Goal: Task Accomplishment & Management: Use online tool/utility

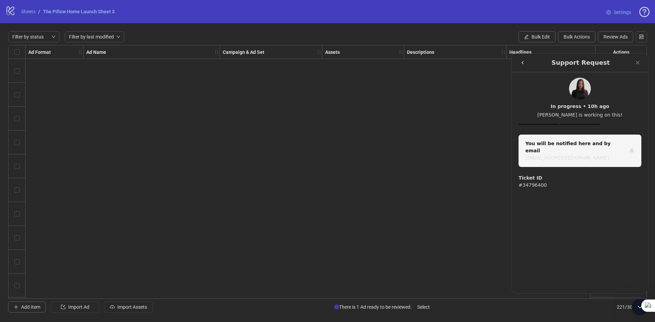
scroll to position [5042, 0]
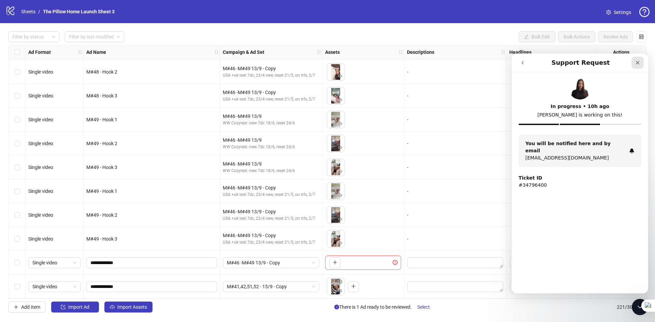
click at [636, 61] on icon "Close" at bounding box center [637, 62] width 5 height 5
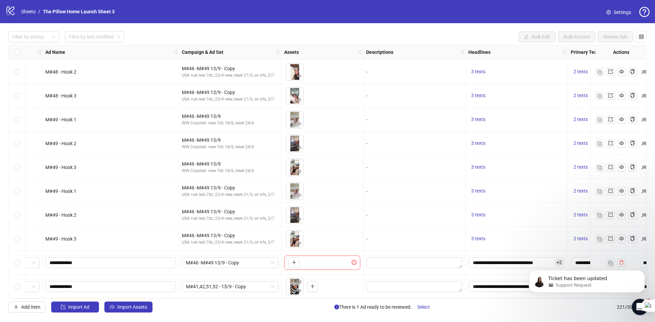
scroll to position [5042, 150]
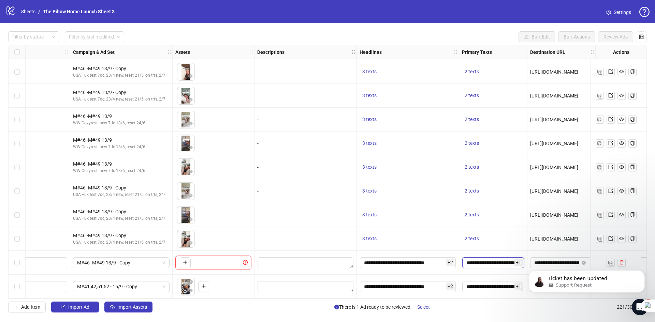
click at [477, 262] on textarea "**********" at bounding box center [493, 263] width 62 height 11
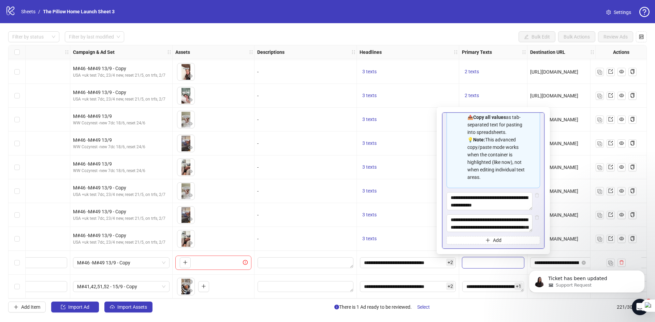
scroll to position [84, 0]
click at [500, 196] on textarea "**********" at bounding box center [490, 201] width 86 height 18
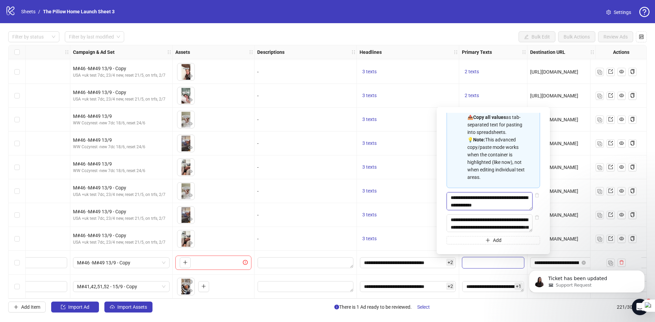
scroll to position [8, 0]
drag, startPoint x: 449, startPoint y: 197, endPoint x: 508, endPoint y: 208, distance: 60.0
click at [508, 208] on textarea "**********" at bounding box center [490, 201] width 86 height 18
click at [495, 202] on textarea "Multi-text input container - paste or copy values" at bounding box center [491, 201] width 88 height 18
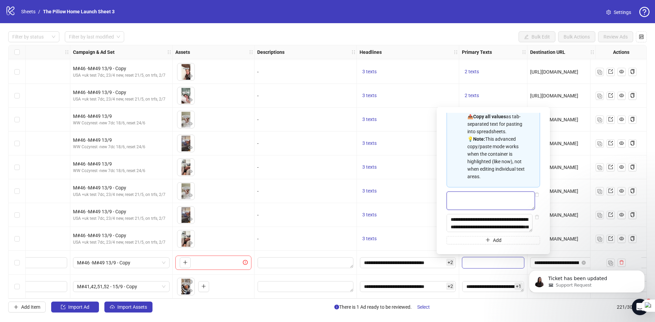
click at [500, 195] on textarea "Multi-text input container - paste or copy values" at bounding box center [491, 201] width 88 height 18
paste textarea "**********"
type textarea "**********"
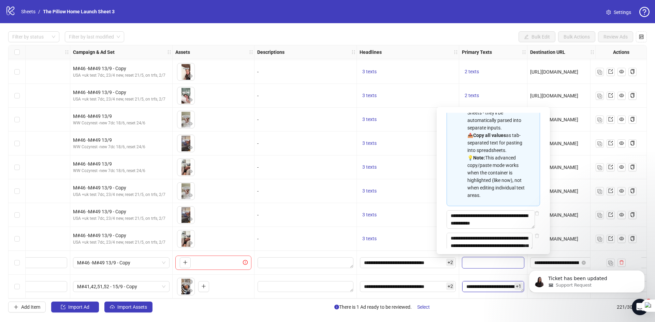
click at [494, 282] on textarea "**********" at bounding box center [493, 287] width 62 height 11
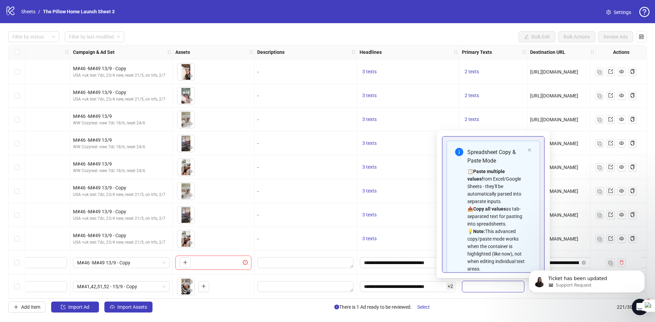
scroll to position [84, 0]
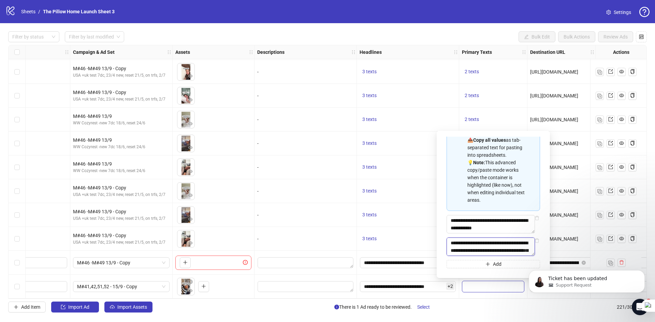
click at [471, 245] on textarea "**********" at bounding box center [491, 247] width 88 height 18
paste textarea "**********"
type textarea "**********"
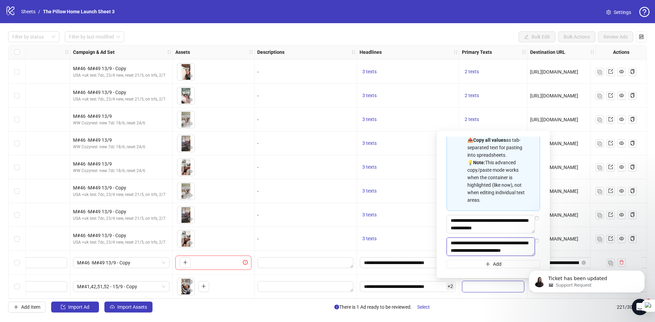
scroll to position [128, 0]
click at [471, 245] on textarea "**********" at bounding box center [491, 247] width 88 height 18
paste textarea "**********"
type textarea "**********"
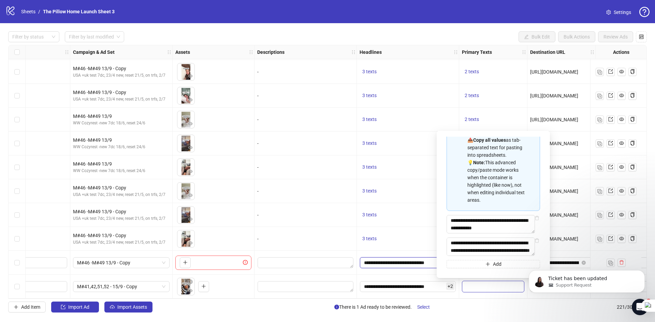
click at [409, 265] on input "**********" at bounding box center [408, 263] width 96 height 11
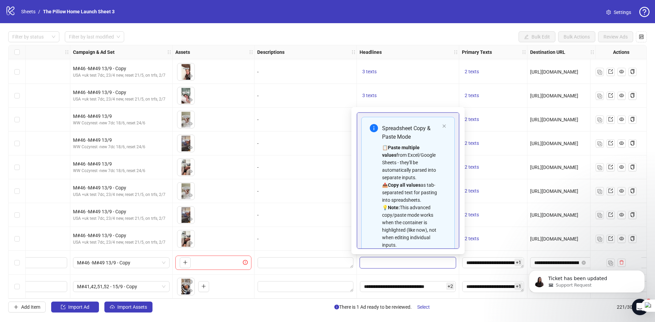
scroll to position [84, 0]
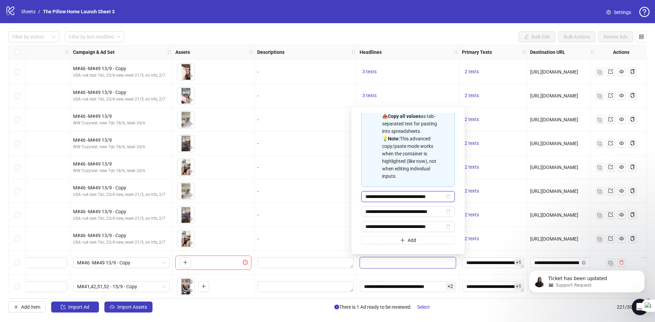
click at [422, 198] on input "**********" at bounding box center [404, 197] width 79 height 8
paste input "*******"
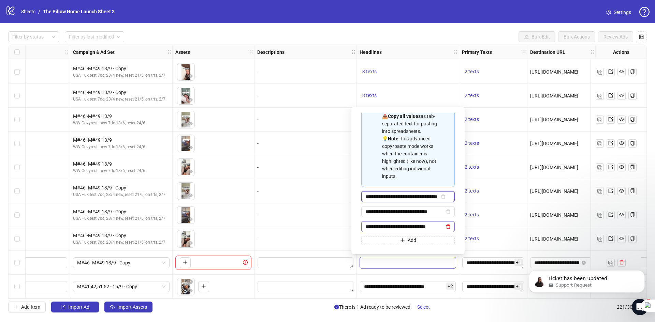
type input "**********"
click at [446, 226] on icon "delete" at bounding box center [448, 227] width 5 height 5
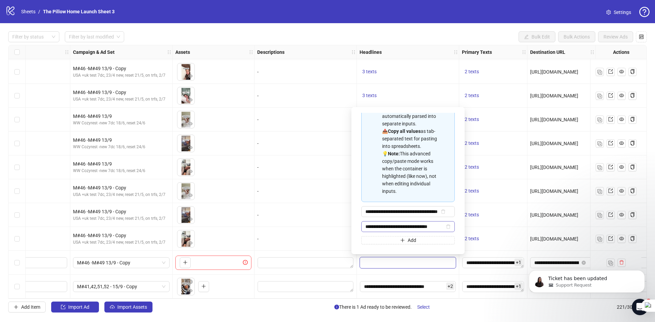
click at [383, 222] on span "**********" at bounding box center [407, 226] width 93 height 11
click at [390, 226] on input "**********" at bounding box center [402, 227] width 74 height 8
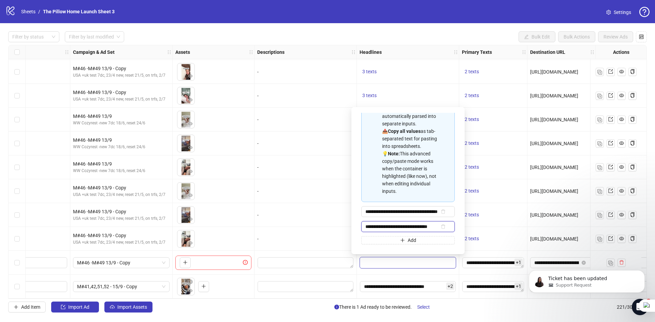
paste input "*"
type input "**********"
click at [394, 283] on input "**********" at bounding box center [408, 287] width 96 height 11
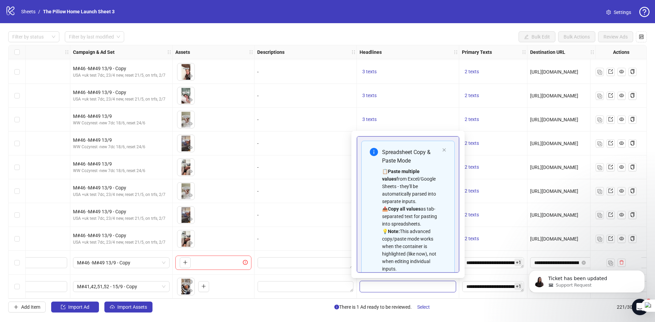
scroll to position [84, 0]
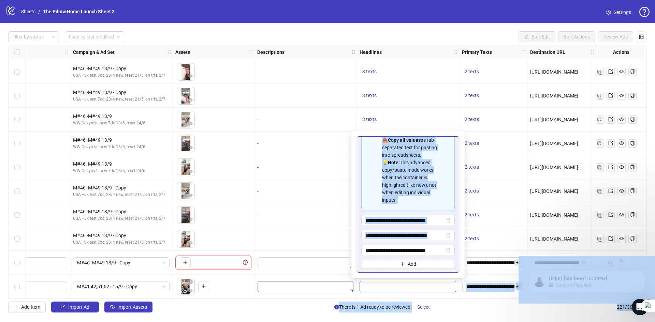
drag, startPoint x: 397, startPoint y: 260, endPoint x: 322, endPoint y: 281, distance: 78.0
click at [322, 281] on body "logo/logo-mobile Sheets / The Pillow Home Launch Sheet 3 Settings Filter by sta…" at bounding box center [327, 161] width 655 height 322
click at [322, 282] on textarea "Edit values" at bounding box center [306, 287] width 96 height 11
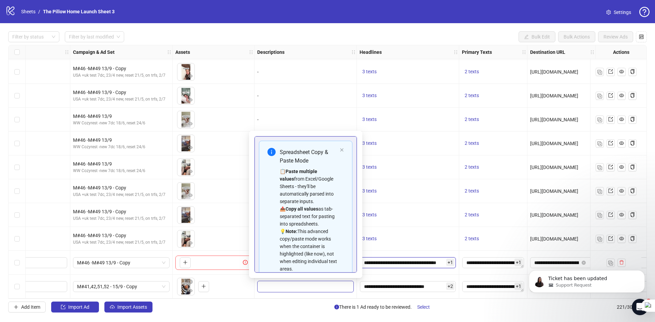
click at [417, 259] on input "**********" at bounding box center [408, 263] width 96 height 11
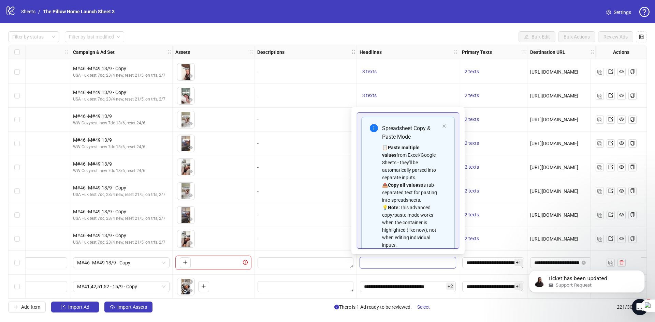
scroll to position [69, 0]
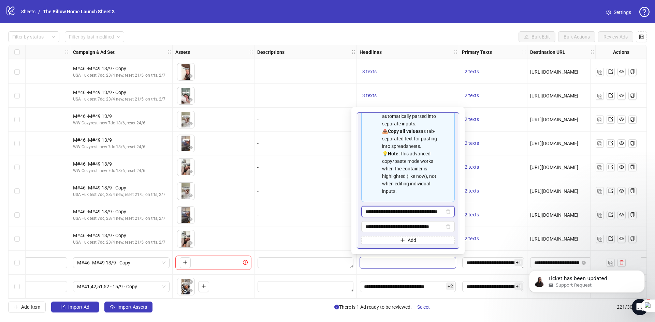
click at [426, 211] on input "**********" at bounding box center [404, 212] width 79 height 8
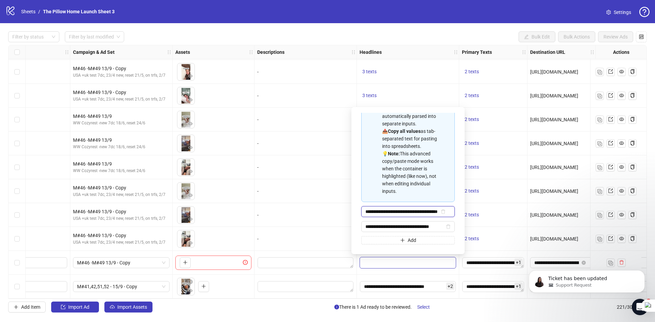
scroll to position [0, 17]
click at [400, 269] on div "**********" at bounding box center [408, 263] width 102 height 24
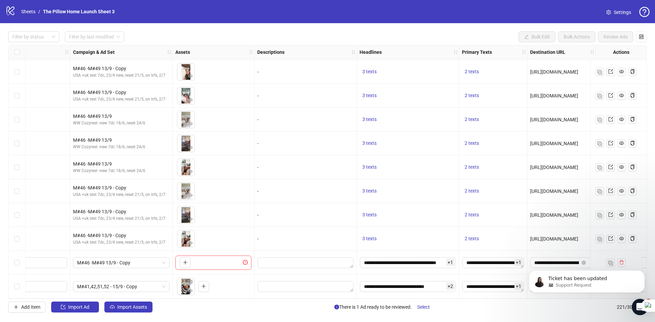
scroll to position [0, 0]
click at [644, 272] on icon "Dismiss notification" at bounding box center [643, 273] width 4 height 4
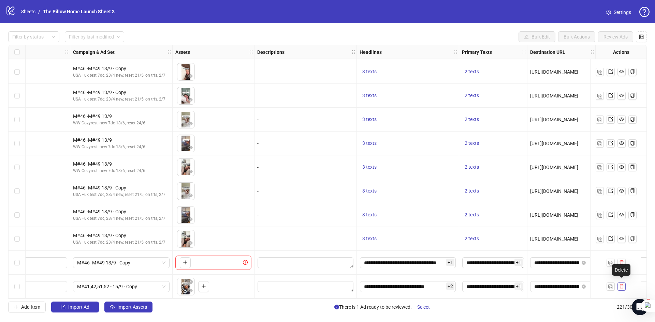
click at [620, 285] on icon "delete" at bounding box center [621, 286] width 5 height 5
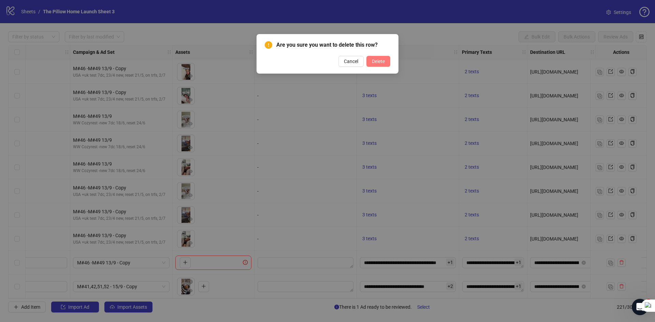
click at [375, 58] on button "Delete" at bounding box center [378, 61] width 24 height 11
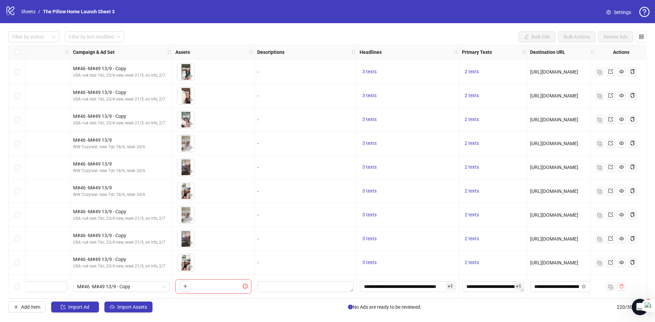
scroll to position [5018, 0]
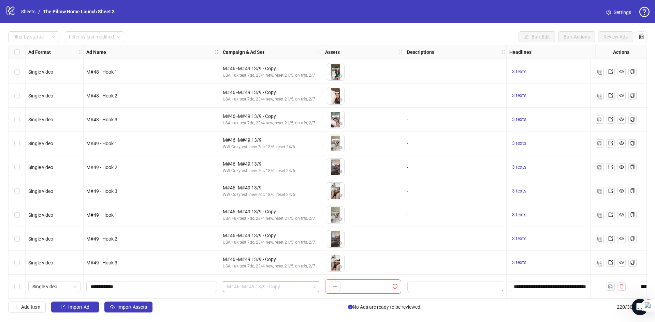
click at [251, 282] on span "M#46 -M#49 13/9 - Copy" at bounding box center [271, 287] width 88 height 10
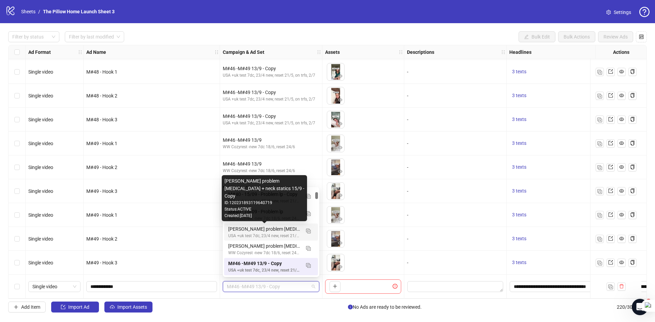
scroll to position [70, 0]
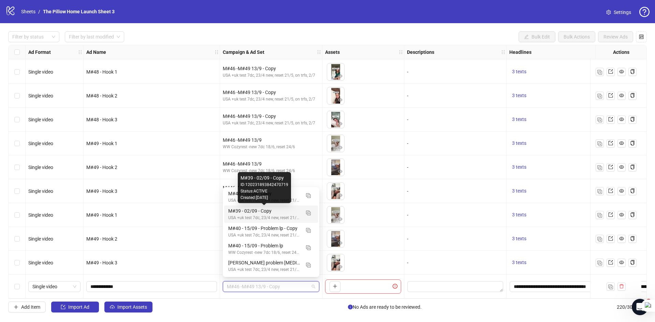
drag, startPoint x: 266, startPoint y: 214, endPoint x: 248, endPoint y: 208, distance: 18.3
click at [266, 214] on div "M#39 - 02/09 - Copy" at bounding box center [264, 211] width 72 height 8
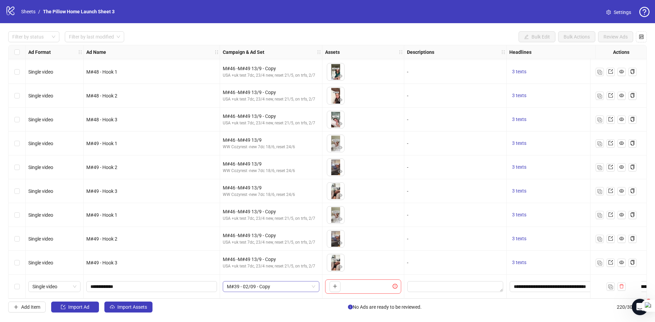
click at [233, 284] on span "M#39 - 02/09 - Copy" at bounding box center [271, 287] width 88 height 10
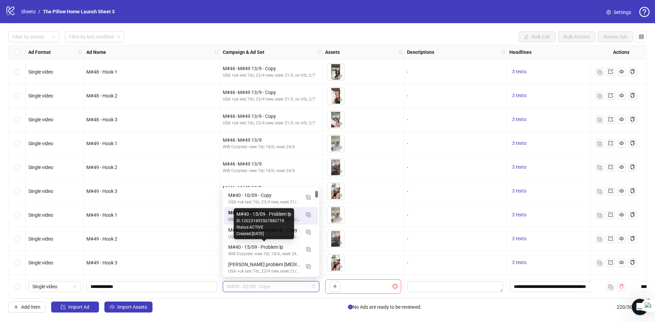
scroll to position [0, 0]
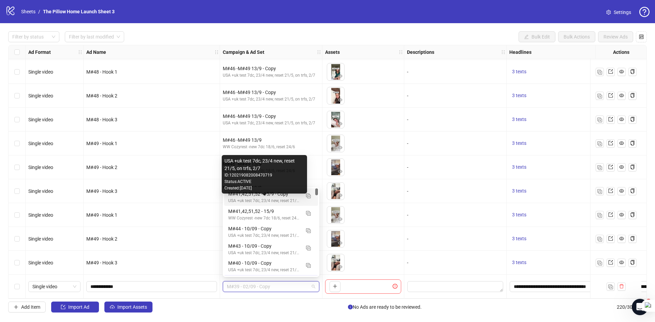
drag, startPoint x: 270, startPoint y: 200, endPoint x: 254, endPoint y: 232, distance: 35.6
click at [270, 200] on div "USA +uk test 7dc, 23/4 new, reset 21/5, on trfs, 2/7" at bounding box center [264, 201] width 72 height 6
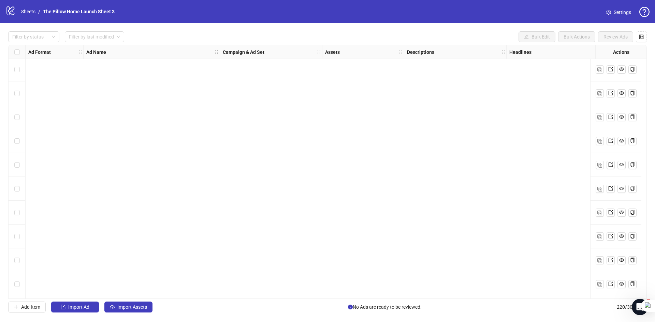
scroll to position [5018, 0]
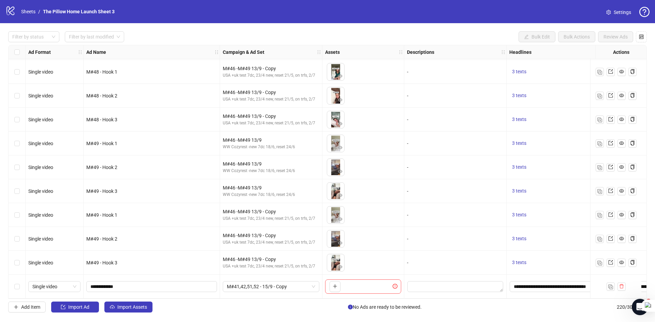
click at [331, 290] on div "To pick up a draggable item, press the space bar. While dragging, use the arrow…" at bounding box center [363, 287] width 76 height 14
click at [337, 284] on icon "plus" at bounding box center [335, 286] width 5 height 5
click at [102, 284] on input "**********" at bounding box center [150, 287] width 121 height 8
type input "**********"
click at [128, 304] on button "Import Assets" at bounding box center [128, 307] width 48 height 11
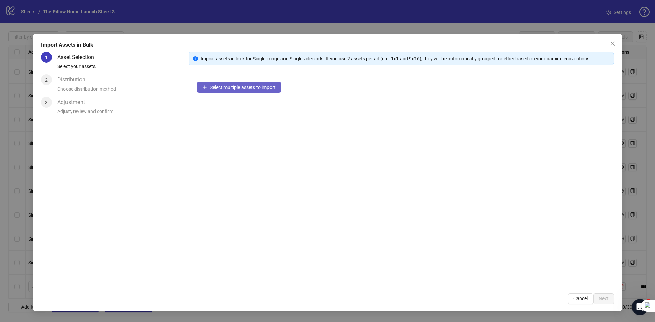
click at [220, 88] on span "Select multiple assets to import" at bounding box center [243, 87] width 66 height 5
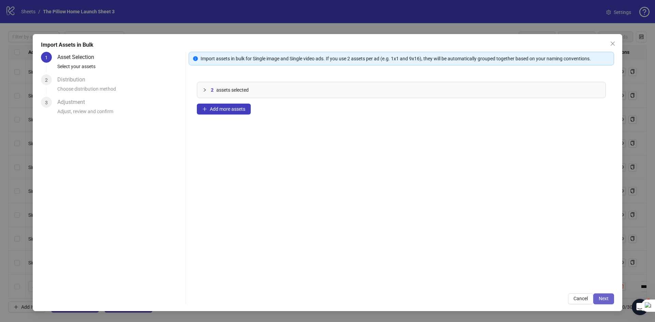
click at [606, 297] on span "Next" at bounding box center [604, 298] width 10 height 5
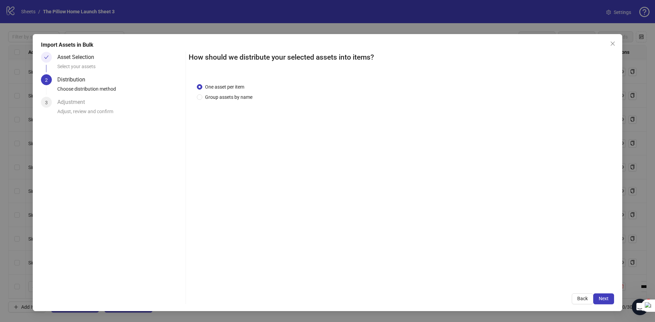
click at [606, 297] on span "Next" at bounding box center [604, 298] width 10 height 5
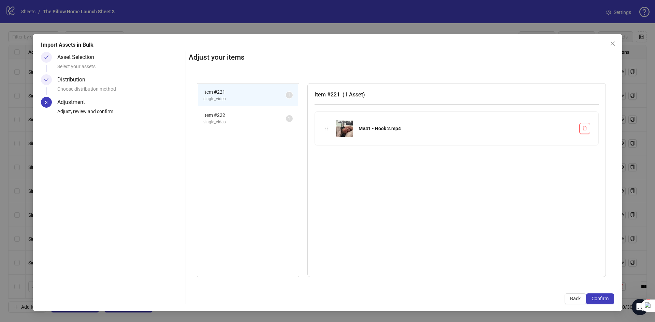
click at [606, 297] on span "Confirm" at bounding box center [600, 298] width 17 height 5
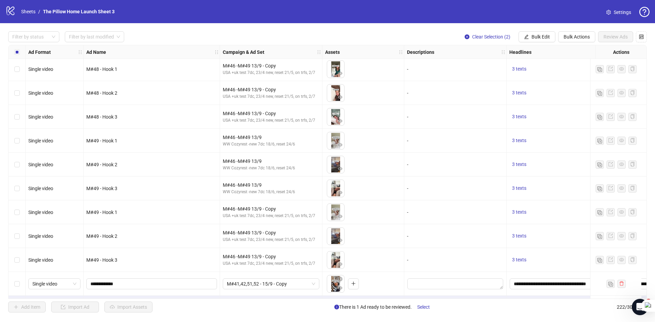
scroll to position [5066, 0]
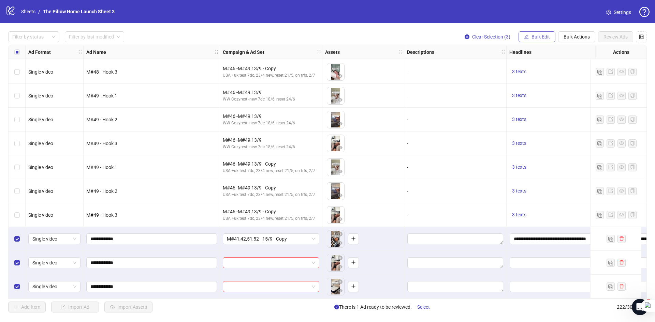
click at [538, 36] on span "Bulk Edit" at bounding box center [541, 36] width 18 height 5
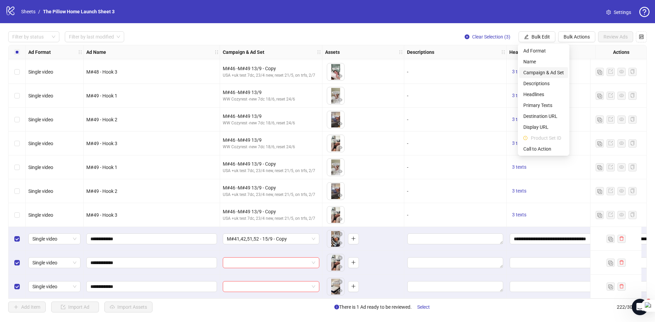
click at [540, 75] on span "Campaign & Ad Set" at bounding box center [543, 73] width 41 height 8
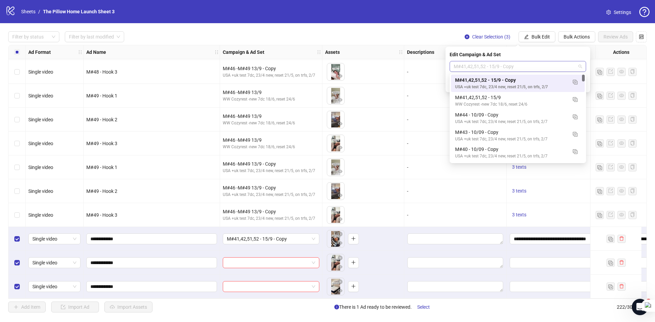
click at [509, 67] on span "M#41,42,51,52 - 15/9 - Copy" at bounding box center [518, 66] width 128 height 10
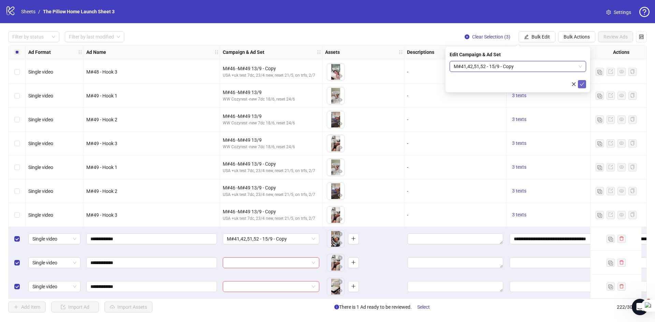
click at [580, 84] on icon "check" at bounding box center [582, 84] width 5 height 5
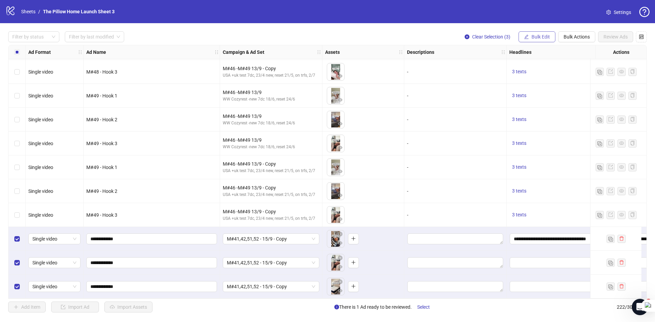
click at [541, 35] on span "Bulk Edit" at bounding box center [541, 36] width 18 height 5
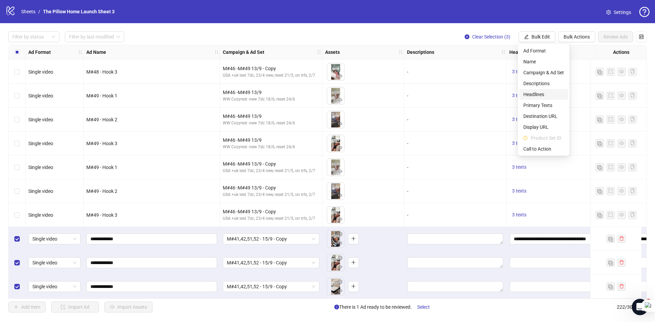
click at [544, 97] on span "Headlines" at bounding box center [543, 95] width 41 height 8
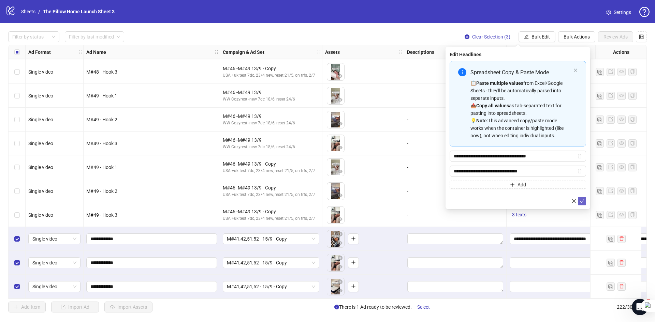
drag, startPoint x: 577, startPoint y: 197, endPoint x: 585, endPoint y: 201, distance: 9.2
click at [588, 203] on div "**********" at bounding box center [518, 128] width 145 height 163
click at [585, 201] on button "submit" at bounding box center [582, 201] width 8 height 8
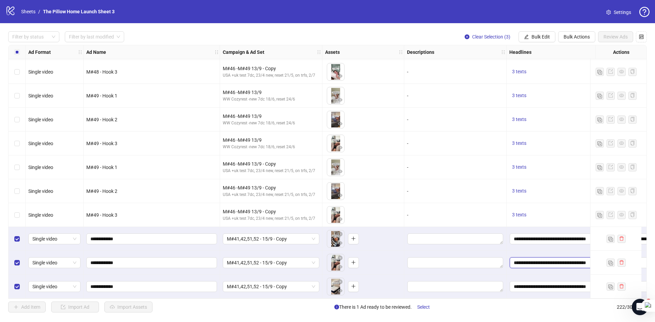
click at [531, 258] on input "**********" at bounding box center [558, 263] width 96 height 11
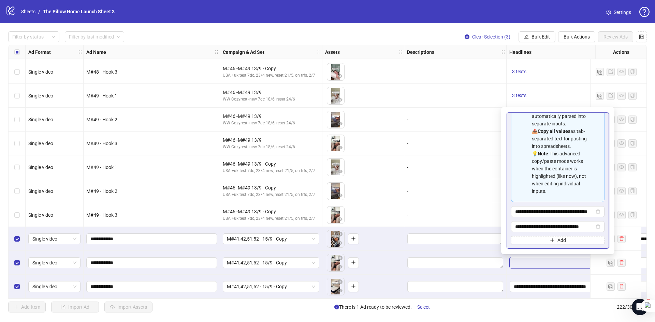
scroll to position [69, 0]
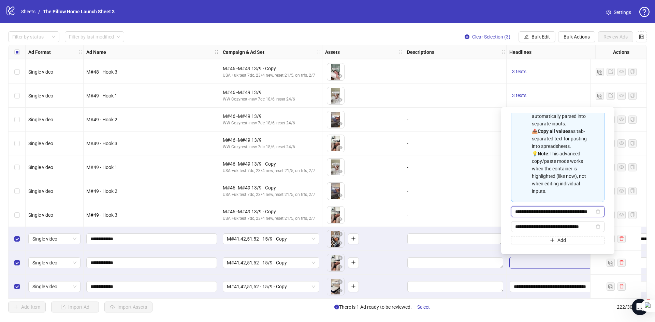
click at [544, 214] on input "**********" at bounding box center [554, 212] width 79 height 8
click at [479, 254] on div at bounding box center [455, 263] width 102 height 24
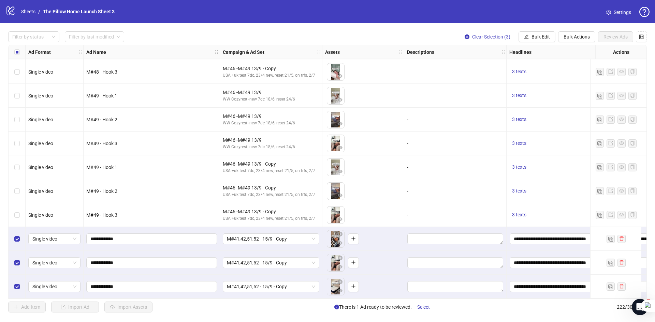
scroll to position [5066, 142]
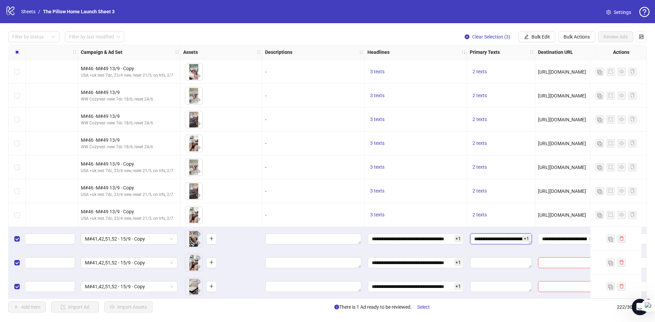
click at [483, 239] on textarea "Edit values" at bounding box center [501, 239] width 62 height 11
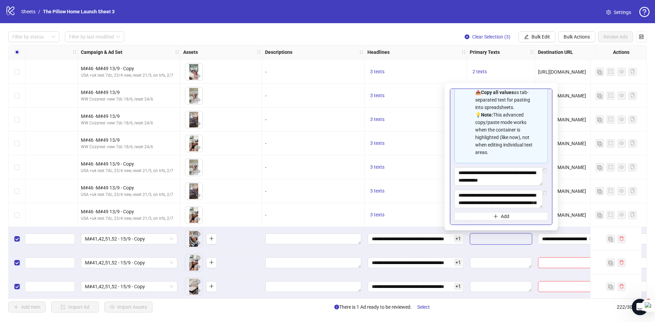
scroll to position [84, 0]
click at [492, 181] on textarea "Multi-text input container - paste or copy values" at bounding box center [499, 177] width 88 height 18
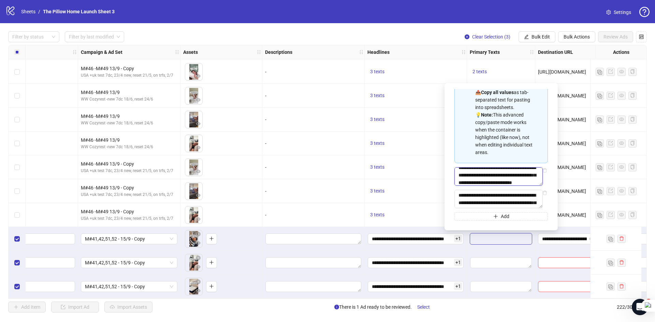
scroll to position [68, 0]
click at [316, 237] on textarea "Edit values" at bounding box center [313, 239] width 96 height 11
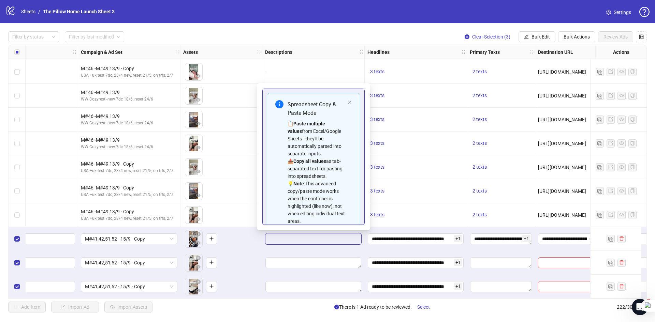
scroll to position [61, 0]
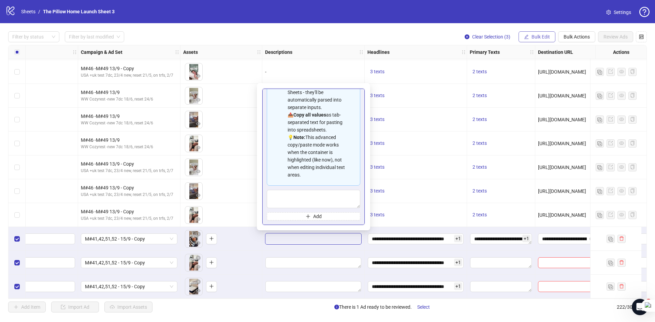
click at [536, 34] on span "Bulk Edit" at bounding box center [541, 36] width 18 height 5
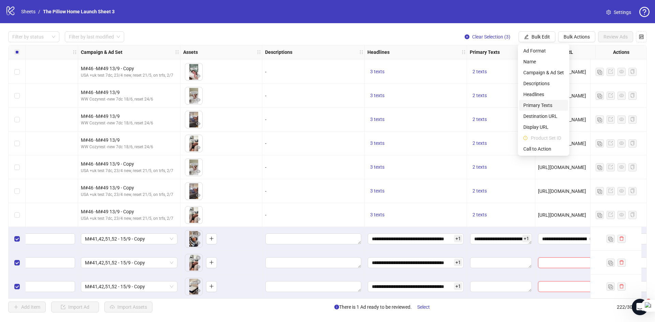
click at [535, 105] on span "Primary Texts" at bounding box center [543, 106] width 41 height 8
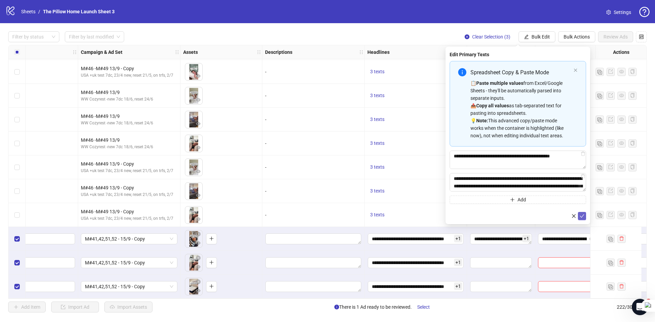
click at [579, 216] on button "submit" at bounding box center [582, 216] width 8 height 8
click at [550, 40] on button "Bulk Edit" at bounding box center [537, 36] width 37 height 11
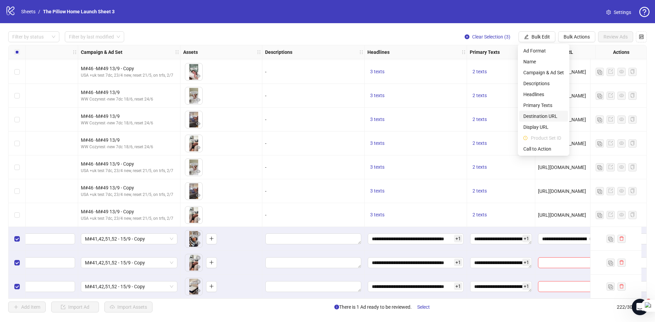
click at [533, 120] on li "Destination URL" at bounding box center [543, 116] width 49 height 11
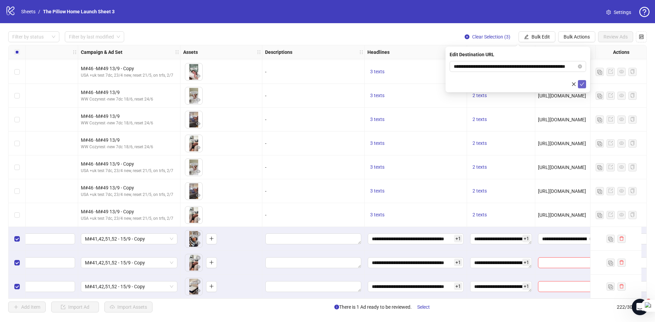
click at [584, 85] on icon "check" at bounding box center [582, 84] width 5 height 5
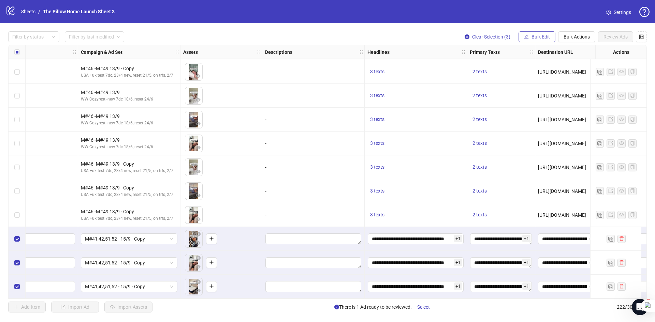
click at [546, 34] on span "Bulk Edit" at bounding box center [541, 36] width 18 height 5
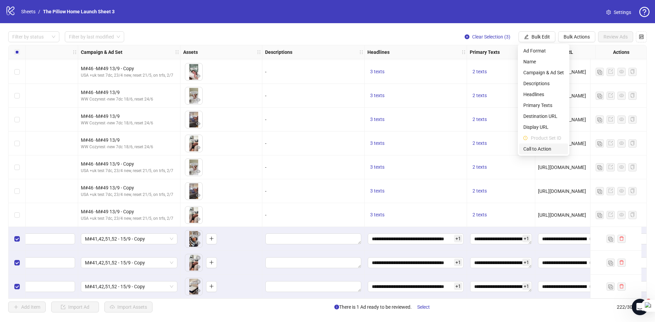
click at [543, 149] on span "Call to Action" at bounding box center [543, 149] width 41 height 8
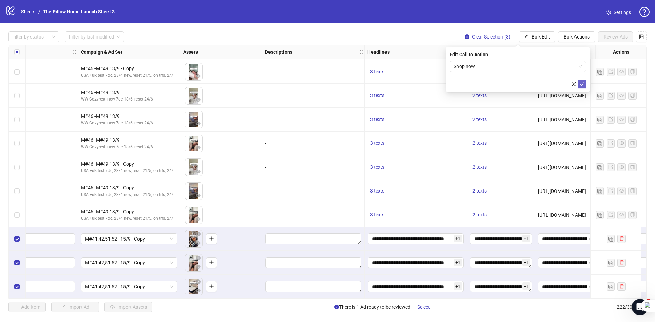
click at [582, 84] on icon "check" at bounding box center [582, 84] width 5 height 5
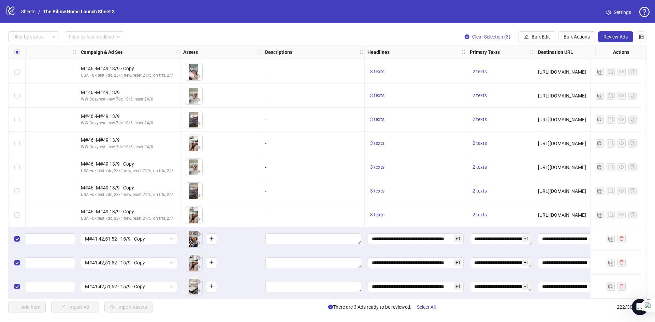
scroll to position [5066, 0]
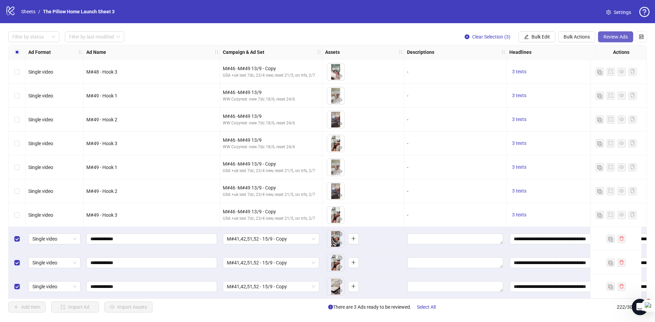
click at [611, 35] on span "Review Ads" at bounding box center [616, 36] width 24 height 5
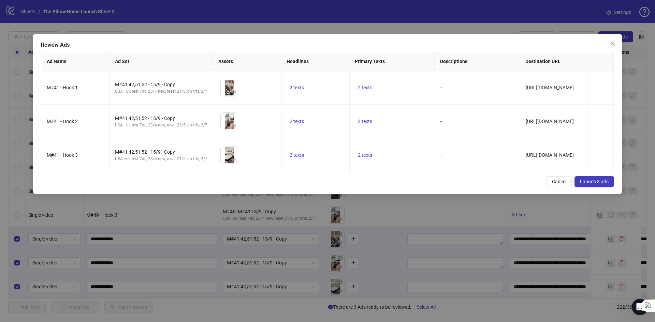
click at [585, 182] on button "Launch 3 ads" at bounding box center [595, 181] width 40 height 11
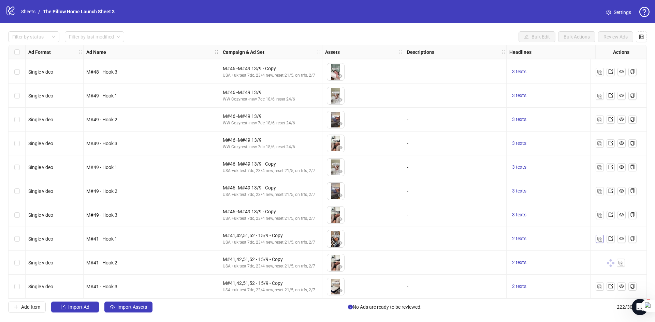
click at [599, 237] on img "button" at bounding box center [600, 239] width 5 height 5
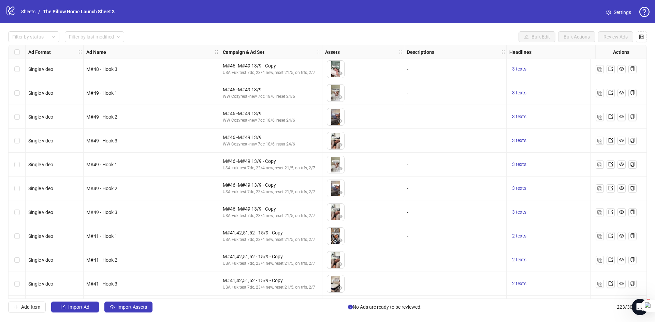
scroll to position [5090, 0]
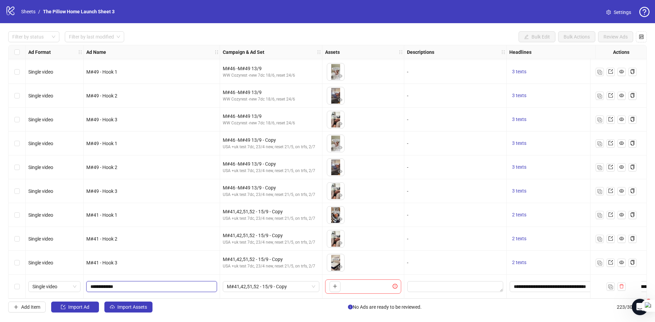
click at [100, 284] on input "**********" at bounding box center [150, 287] width 121 height 8
type input "**********"
click at [336, 286] on icon "plus" at bounding box center [335, 286] width 5 height 5
click at [102, 284] on input "**********" at bounding box center [150, 287] width 121 height 8
type input "**********"
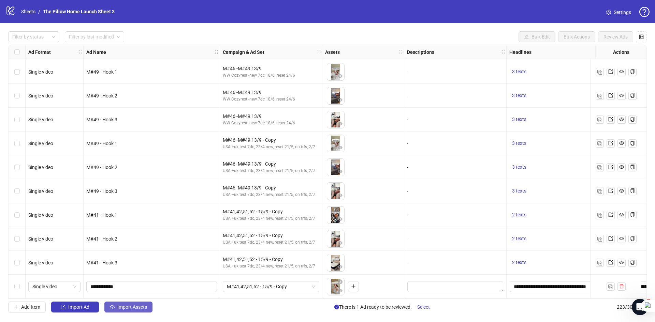
click at [120, 305] on span "Import Assets" at bounding box center [132, 307] width 30 height 5
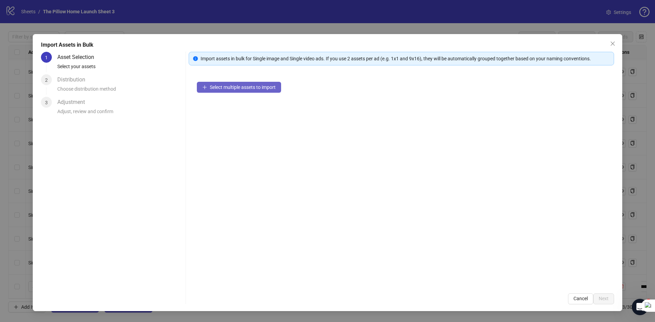
click at [231, 88] on span "Select multiple assets to import" at bounding box center [243, 87] width 66 height 5
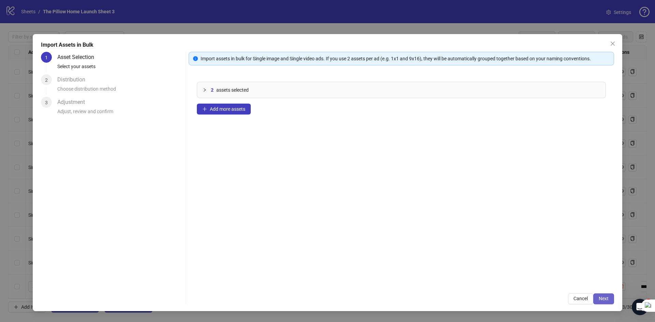
click at [605, 300] on span "Next" at bounding box center [604, 298] width 10 height 5
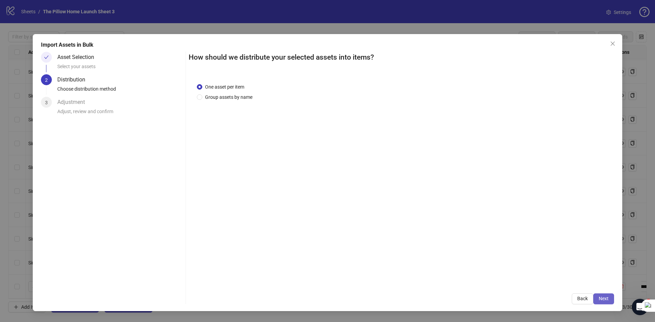
click at [607, 296] on button "Next" at bounding box center [603, 299] width 21 height 11
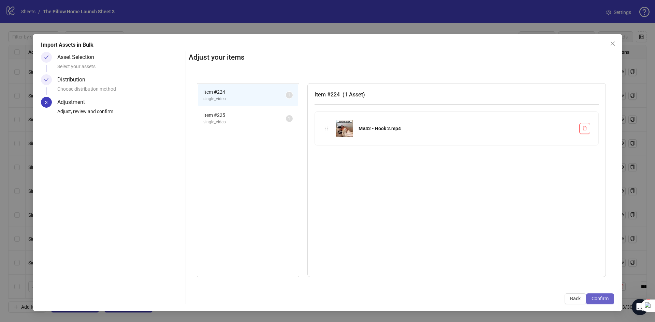
click at [593, 299] on span "Confirm" at bounding box center [600, 298] width 17 height 5
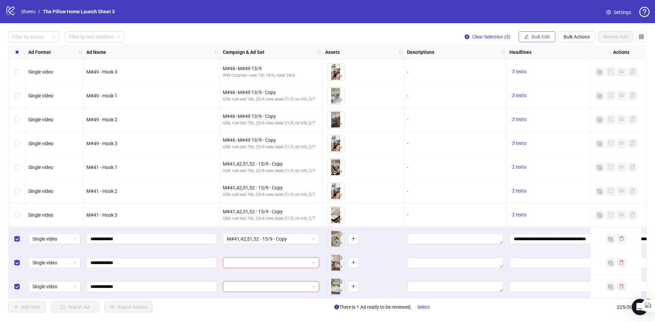
click at [543, 35] on span "Bulk Edit" at bounding box center [541, 36] width 18 height 5
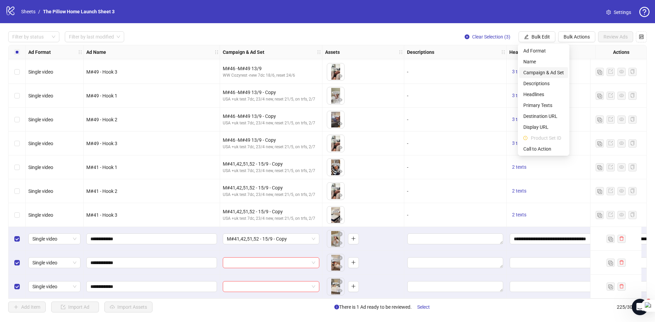
click at [546, 72] on span "Campaign & Ad Set" at bounding box center [543, 73] width 41 height 8
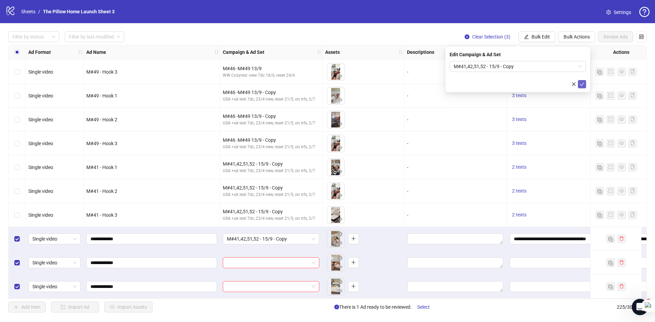
click at [582, 83] on icon "check" at bounding box center [582, 84] width 5 height 5
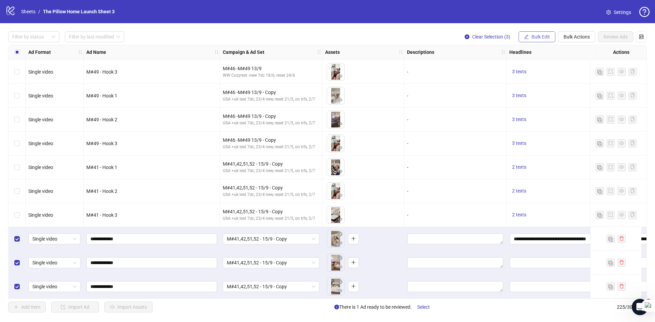
click at [533, 38] on span "Bulk Edit" at bounding box center [541, 36] width 18 height 5
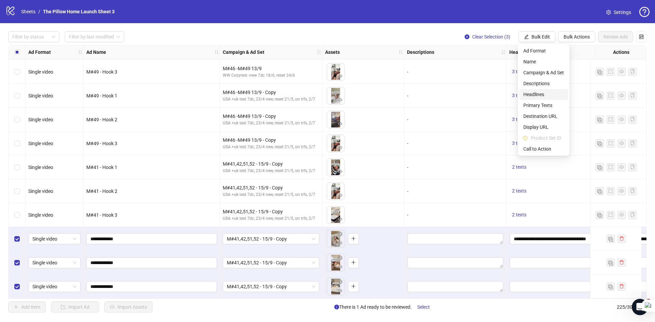
click at [536, 96] on span "Headlines" at bounding box center [543, 95] width 41 height 8
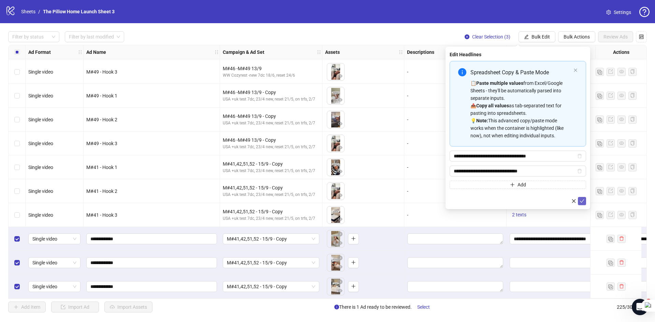
click at [586, 199] on button "submit" at bounding box center [582, 201] width 8 height 8
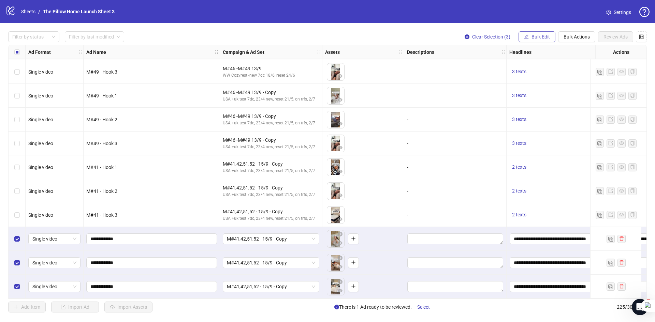
click at [549, 38] on span "Bulk Edit" at bounding box center [541, 36] width 18 height 5
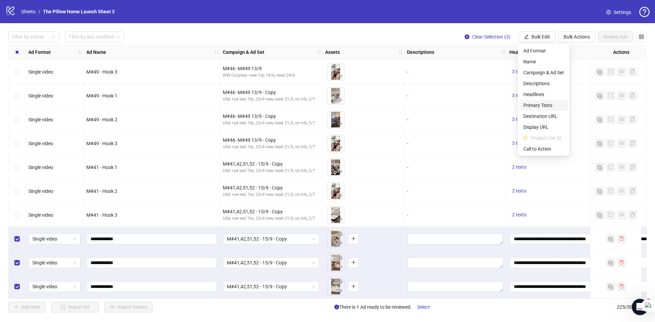
click at [537, 103] on span "Primary Texts" at bounding box center [543, 106] width 41 height 8
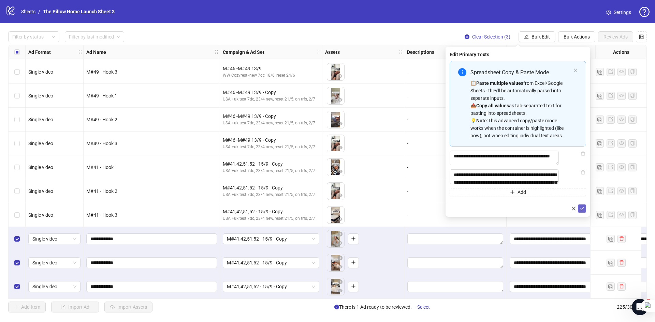
click at [584, 213] on button "submit" at bounding box center [582, 209] width 8 height 8
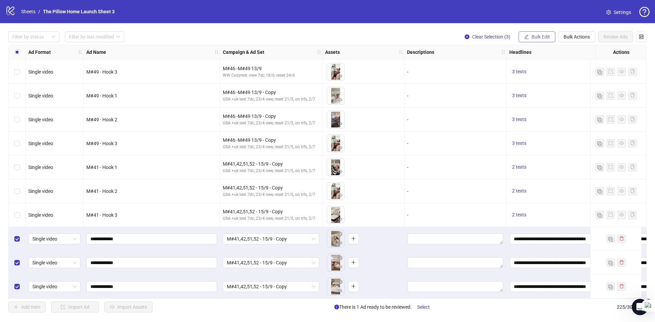
click at [534, 34] on button "Bulk Edit" at bounding box center [537, 36] width 37 height 11
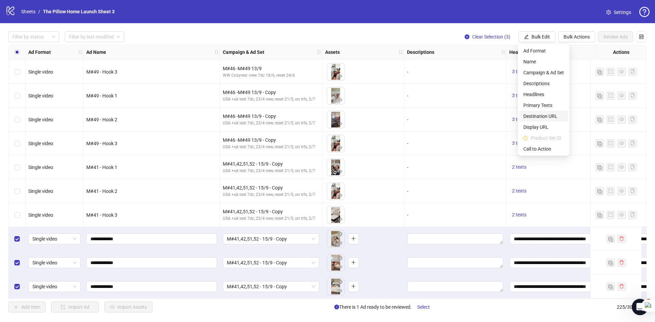
click at [548, 116] on span "Destination URL" at bounding box center [543, 117] width 41 height 8
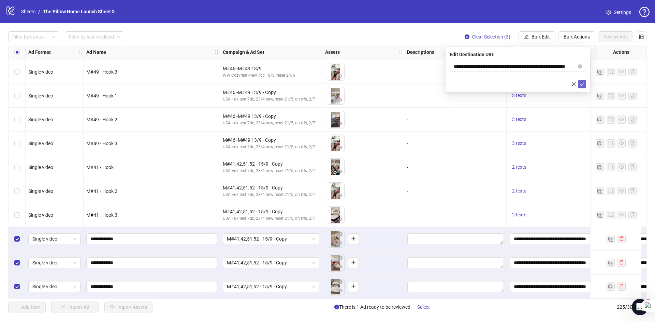
click at [585, 82] on button "submit" at bounding box center [582, 84] width 8 height 8
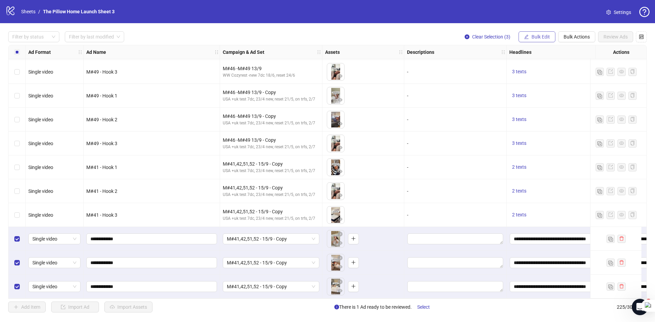
click at [554, 35] on button "Bulk Edit" at bounding box center [537, 36] width 37 height 11
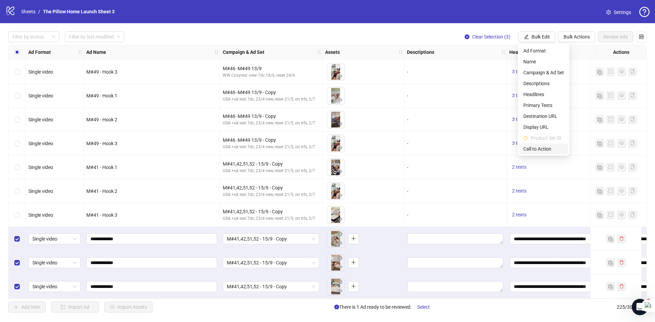
click at [553, 148] on span "Call to Action" at bounding box center [543, 149] width 41 height 8
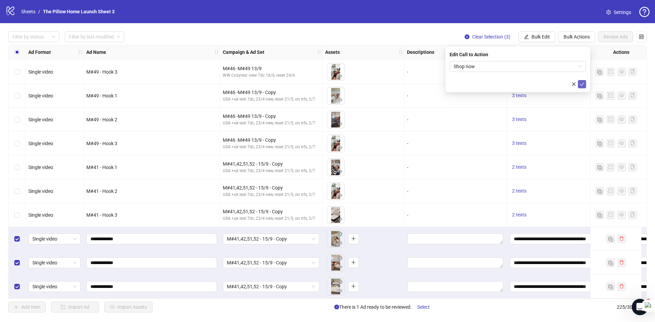
click at [579, 82] on button "submit" at bounding box center [582, 84] width 8 height 8
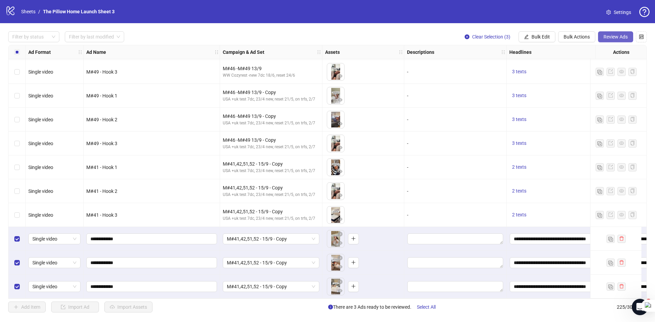
click at [619, 35] on span "Review Ads" at bounding box center [616, 36] width 24 height 5
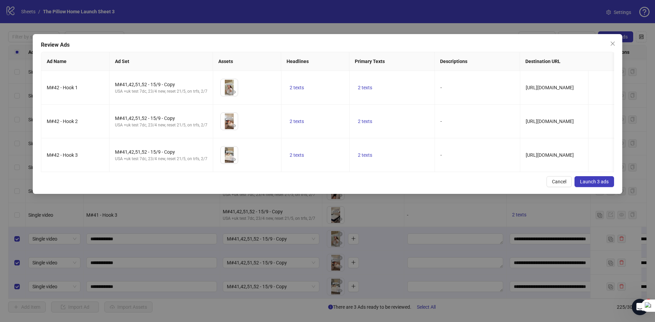
click at [595, 183] on button "Launch 3 ads" at bounding box center [595, 181] width 40 height 11
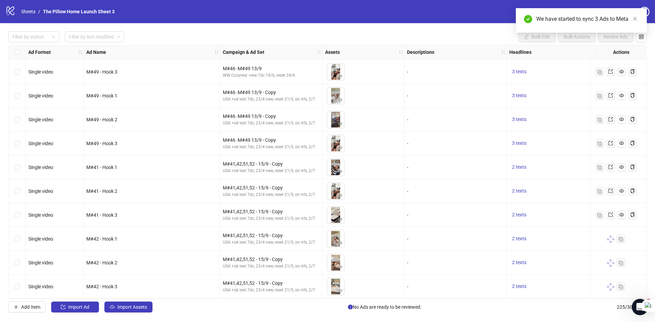
click at [18, 242] on div "Select row 223" at bounding box center [17, 239] width 17 height 24
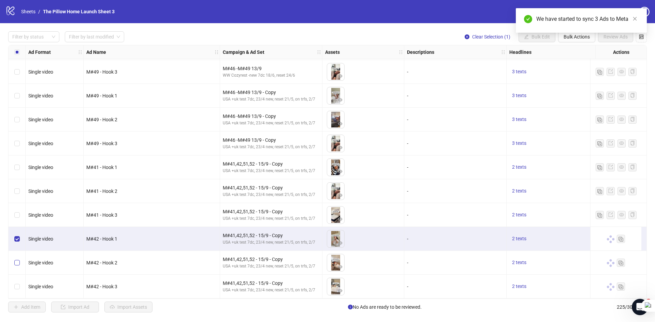
click at [15, 259] on label "Select row 224" at bounding box center [16, 263] width 5 height 8
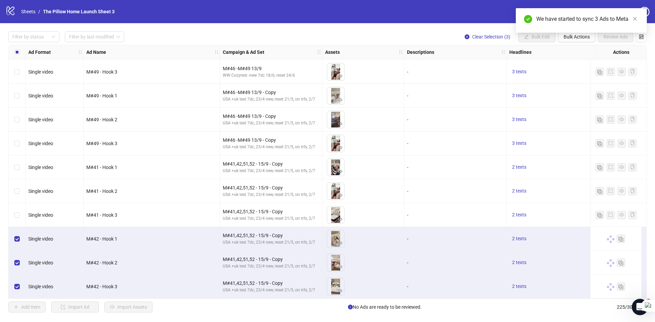
click at [572, 33] on div "We have started to sync 3 Ads to Meta" at bounding box center [581, 20] width 131 height 25
click at [635, 18] on icon "close" at bounding box center [635, 18] width 5 height 5
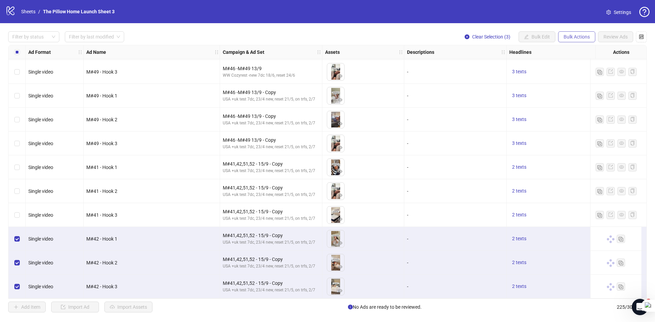
click at [585, 40] on button "Bulk Actions" at bounding box center [576, 36] width 37 height 11
click at [577, 74] on span "Duplicate with assets" at bounding box center [586, 73] width 47 height 8
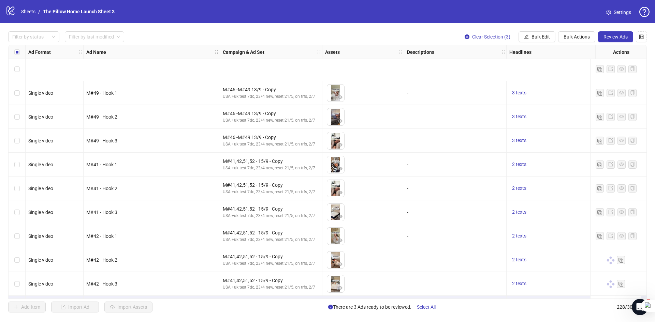
scroll to position [5209, 0]
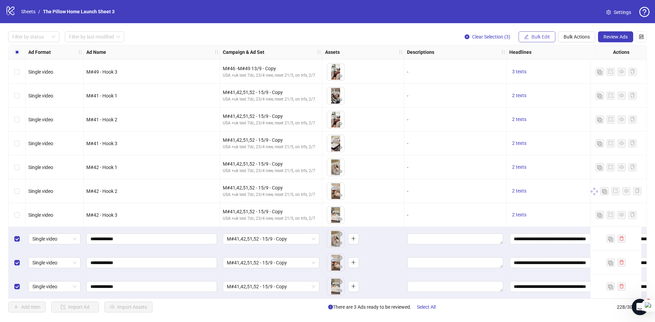
click at [535, 38] on span "Bulk Edit" at bounding box center [541, 36] width 18 height 5
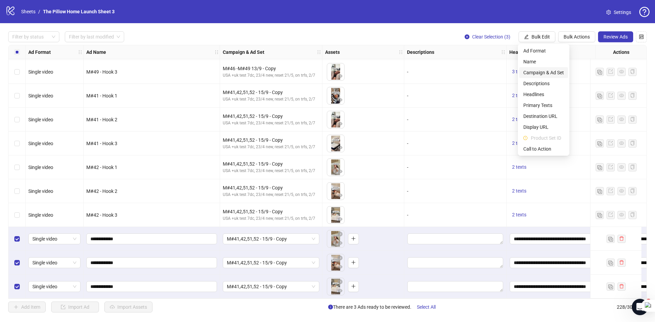
click at [541, 75] on span "Campaign & Ad Set" at bounding box center [543, 73] width 41 height 8
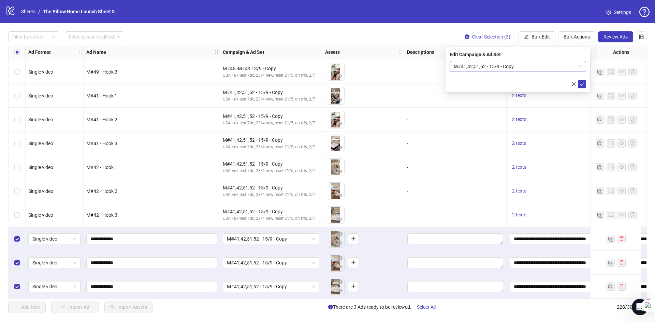
click at [492, 68] on span "M#41,42,51,52 - 15/9 - Copy" at bounding box center [518, 66] width 128 height 10
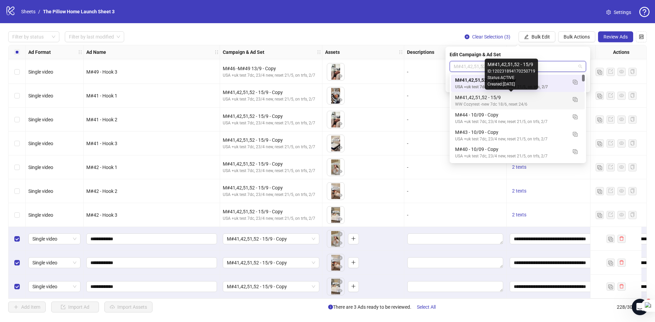
click at [483, 99] on div "M#41,42,51,52 - 15/9" at bounding box center [511, 98] width 112 height 8
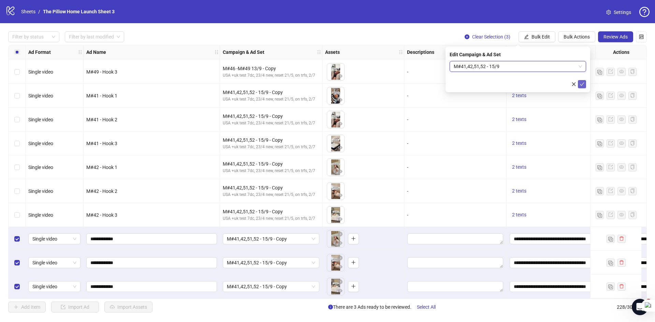
click at [582, 85] on icon "check" at bounding box center [582, 84] width 4 height 3
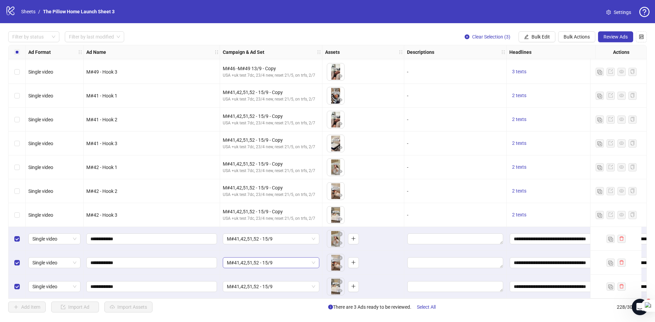
click at [270, 264] on span "M#41,42,51,52 - 15/9" at bounding box center [271, 263] width 88 height 10
click at [613, 37] on span "Review Ads" at bounding box center [616, 36] width 24 height 5
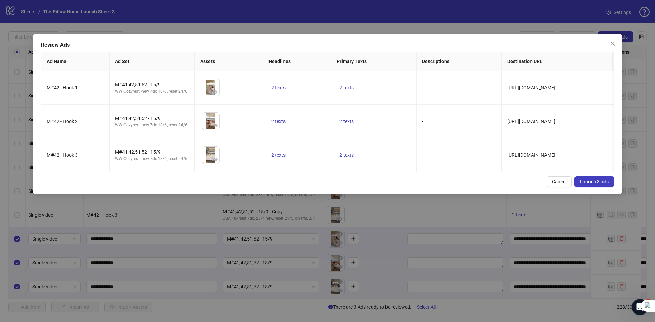
click at [589, 182] on button "Launch 3 ads" at bounding box center [595, 181] width 40 height 11
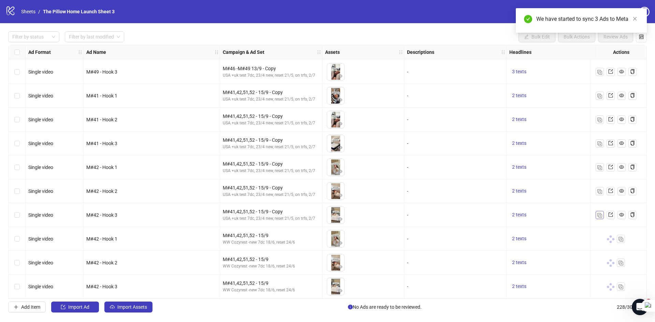
click at [598, 214] on img "button" at bounding box center [600, 215] width 5 height 5
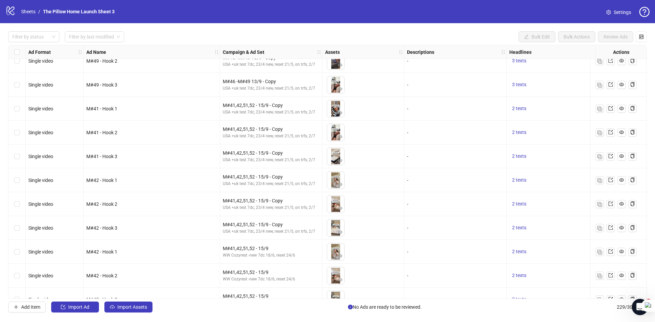
scroll to position [5233, 0]
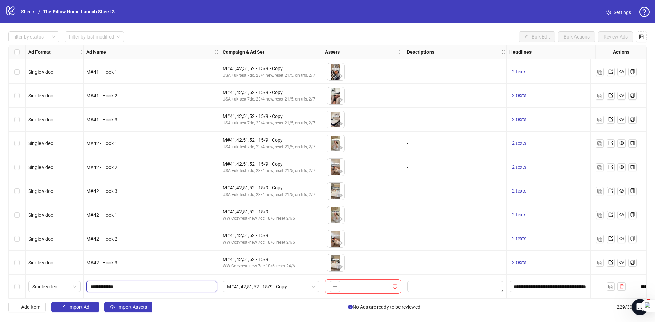
click at [104, 288] on input "**********" at bounding box center [150, 287] width 121 height 8
type input "**********"
click at [189, 287] on input "**********" at bounding box center [150, 287] width 121 height 8
click at [336, 285] on icon "plus" at bounding box center [335, 286] width 5 height 5
click at [202, 284] on input "**********" at bounding box center [150, 287] width 121 height 8
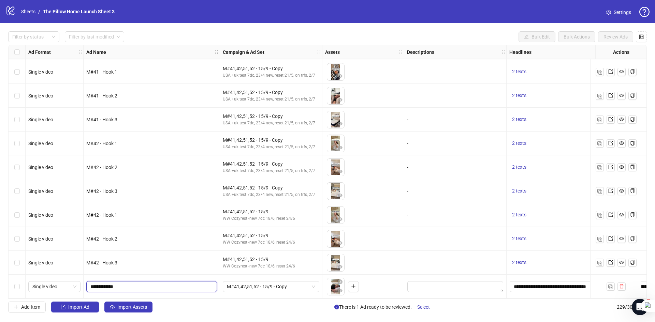
click at [188, 283] on input "**********" at bounding box center [150, 287] width 121 height 8
type input "**********"
click at [254, 288] on span "M#41,42,51,52 - 15/9 - Copy" at bounding box center [271, 287] width 88 height 10
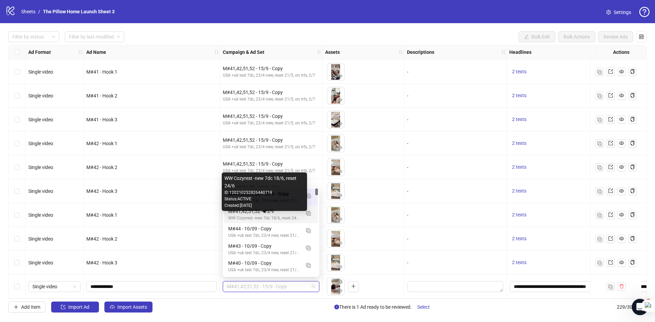
click at [253, 216] on div "WW Cozyrest -new 7dc 18/6, reset 24/6" at bounding box center [264, 218] width 72 height 6
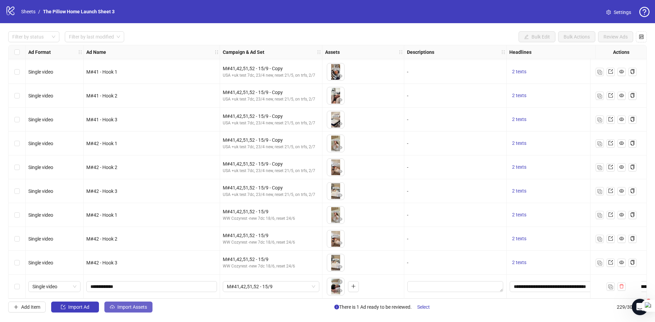
click at [118, 306] on span "Import Assets" at bounding box center [132, 307] width 30 height 5
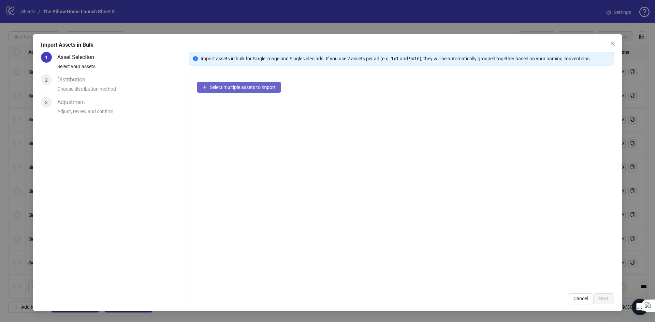
click at [216, 82] on button "Select multiple assets to import" at bounding box center [239, 87] width 84 height 11
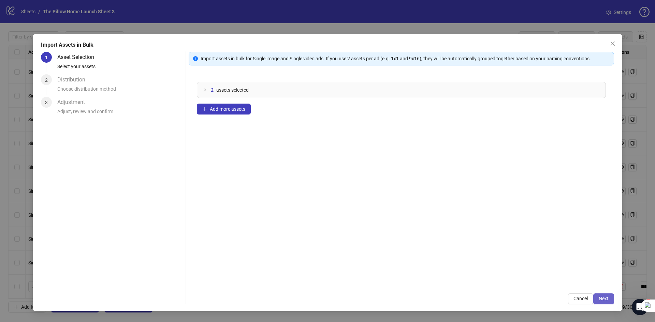
click at [610, 300] on button "Next" at bounding box center [603, 299] width 21 height 11
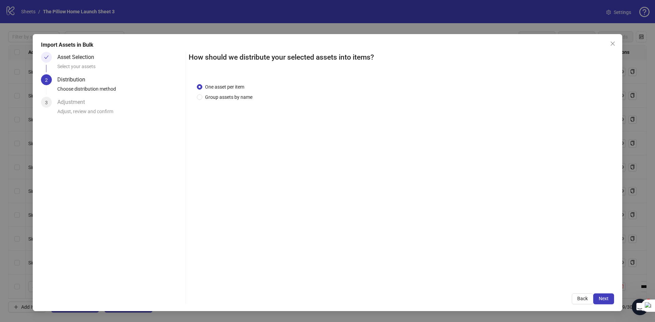
click at [610, 299] on button "Next" at bounding box center [603, 299] width 21 height 11
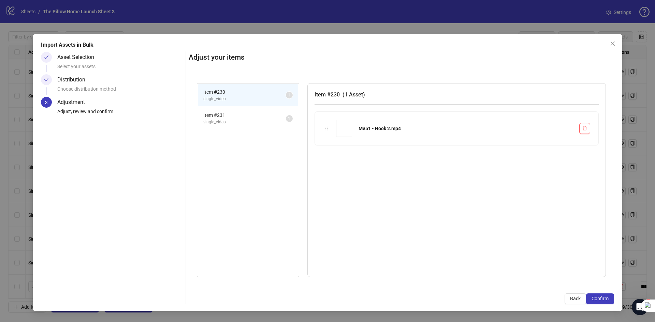
click at [610, 299] on button "Confirm" at bounding box center [600, 299] width 28 height 11
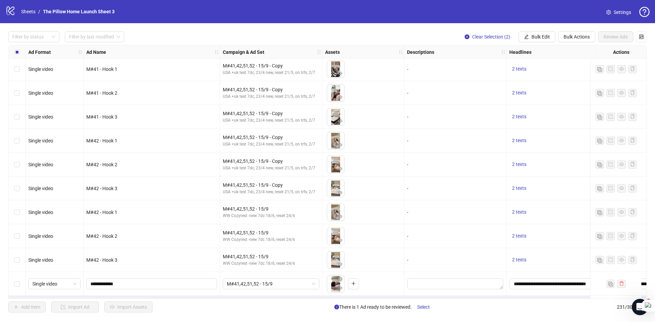
scroll to position [5281, 0]
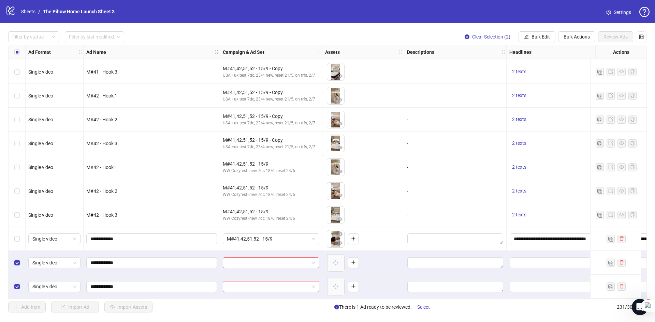
click at [20, 240] on div "Select row 229" at bounding box center [17, 239] width 17 height 24
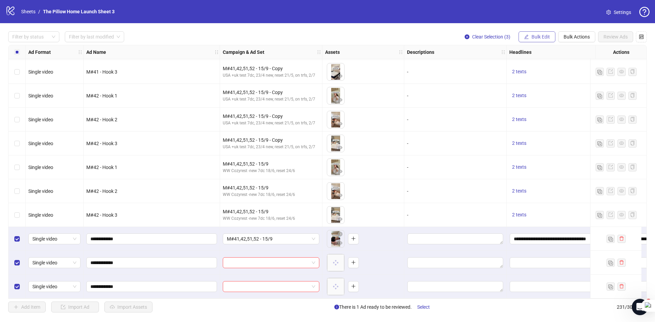
click at [528, 37] on icon "edit" at bounding box center [526, 36] width 5 height 5
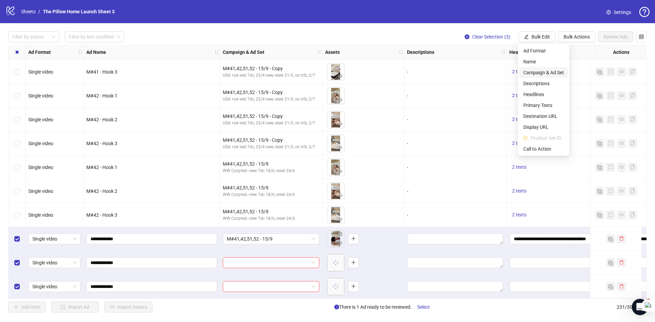
click at [547, 74] on span "Campaign & Ad Set" at bounding box center [543, 73] width 41 height 8
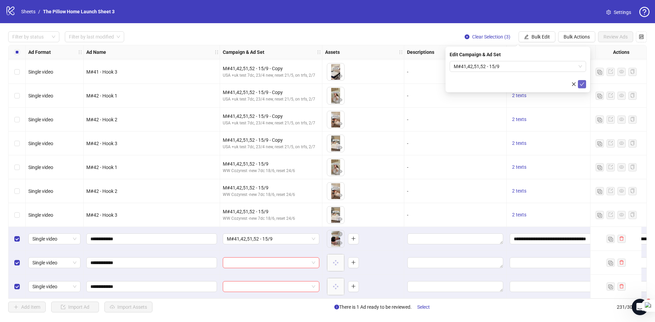
click at [583, 85] on icon "check" at bounding box center [582, 84] width 5 height 5
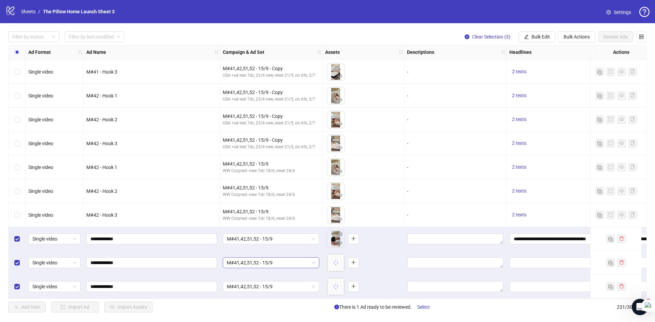
click at [248, 259] on span "M#41,42,51,52 - 15/9" at bounding box center [271, 263] width 88 height 10
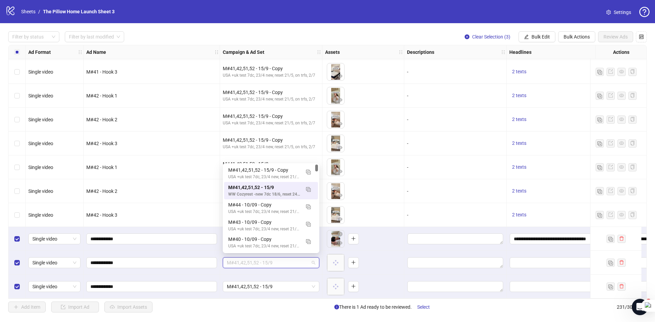
click at [248, 259] on span "M#41,42,51,52 - 15/9" at bounding box center [271, 263] width 88 height 10
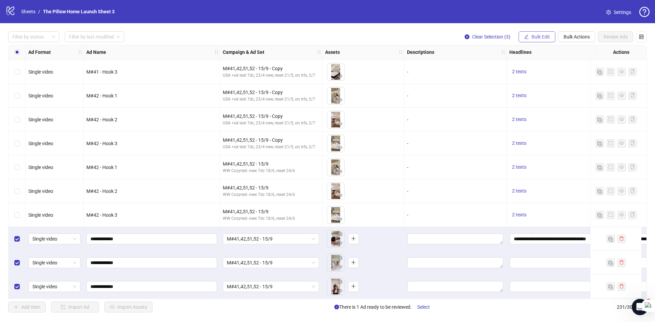
drag, startPoint x: 562, startPoint y: 36, endPoint x: 543, endPoint y: 38, distance: 19.2
click at [543, 38] on div "Clear Selection (3) Bulk Edit Bulk Actions Review Ads" at bounding box center [553, 36] width 188 height 11
click at [543, 38] on span "Bulk Edit" at bounding box center [541, 36] width 18 height 5
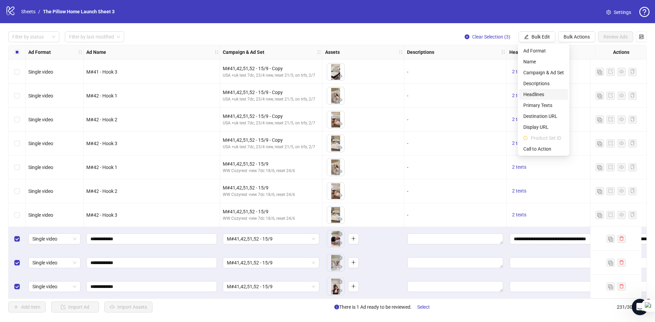
click at [546, 94] on span "Headlines" at bounding box center [543, 95] width 41 height 8
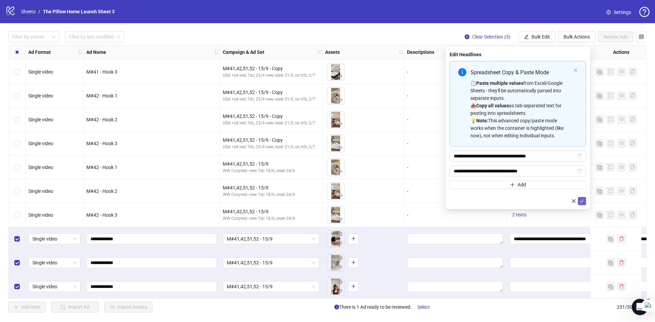
click at [586, 202] on button "submit" at bounding box center [582, 201] width 8 height 8
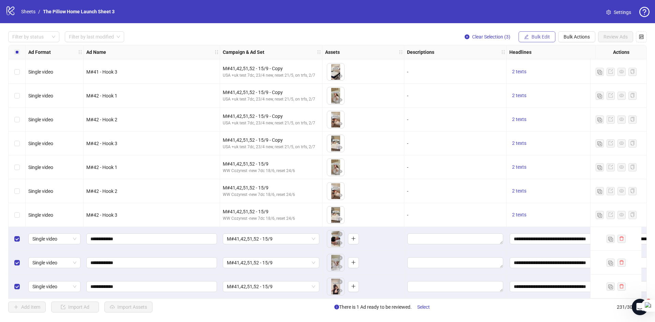
click at [533, 36] on span "Bulk Edit" at bounding box center [541, 36] width 18 height 5
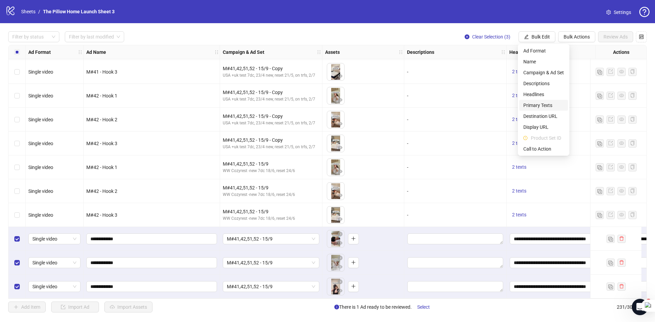
click at [540, 106] on span "Primary Texts" at bounding box center [543, 106] width 41 height 8
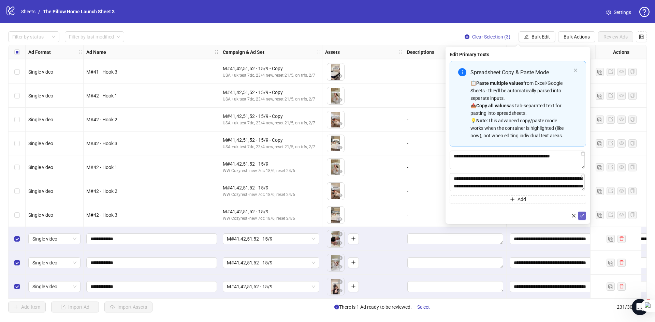
click at [585, 217] on button "submit" at bounding box center [582, 216] width 8 height 8
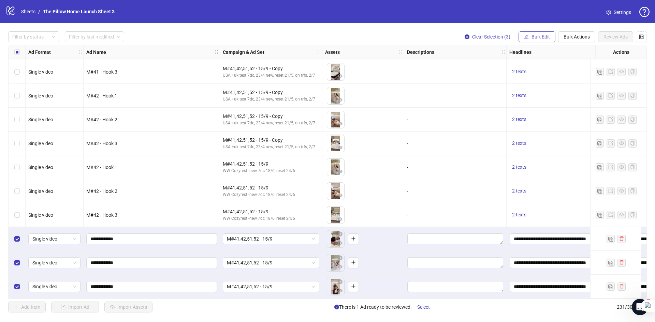
click at [545, 36] on span "Bulk Edit" at bounding box center [541, 36] width 18 height 5
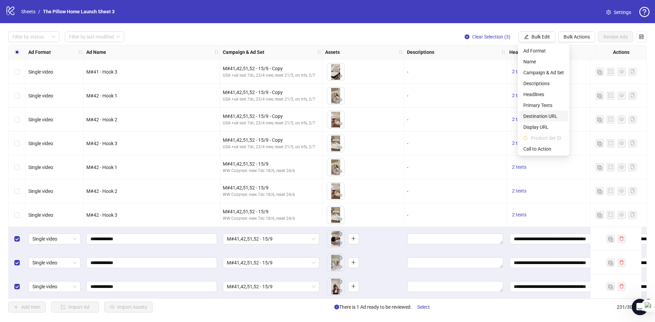
click at [547, 114] on span "Destination URL" at bounding box center [543, 117] width 41 height 8
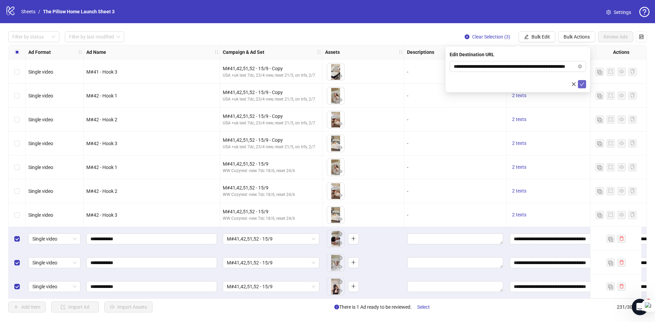
click at [585, 86] on button "submit" at bounding box center [582, 84] width 8 height 8
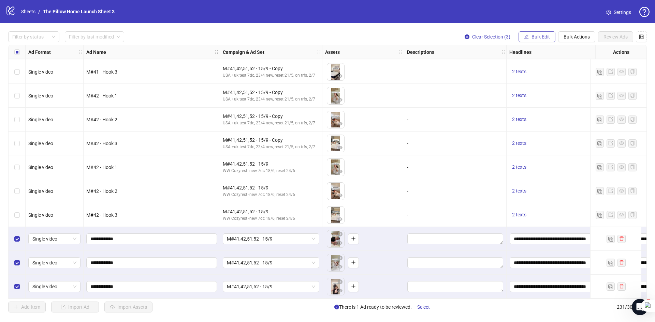
click at [529, 36] on button "Bulk Edit" at bounding box center [537, 36] width 37 height 11
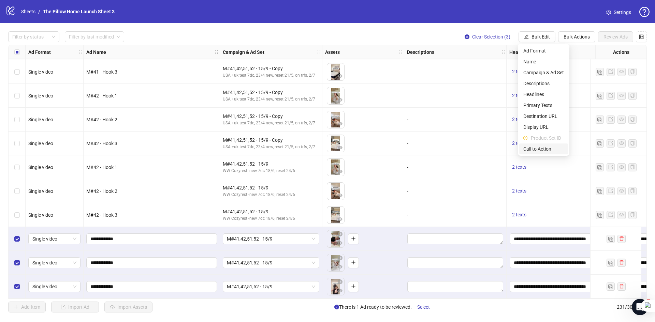
click at [539, 149] on span "Call to Action" at bounding box center [543, 149] width 41 height 8
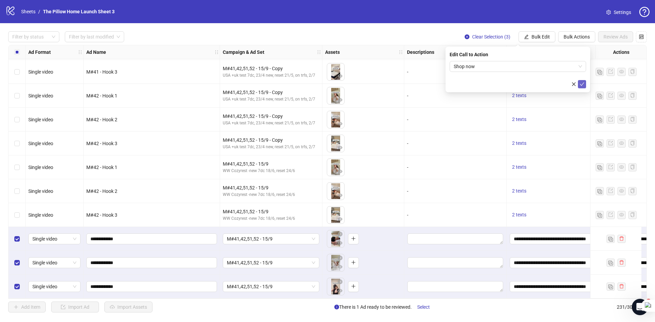
click at [579, 83] on button "submit" at bounding box center [582, 84] width 8 height 8
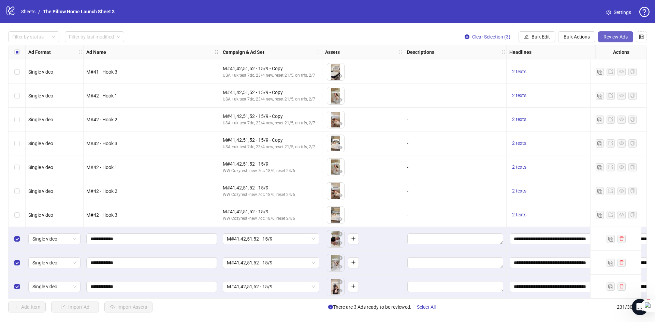
click at [626, 38] on span "Review Ads" at bounding box center [616, 36] width 24 height 5
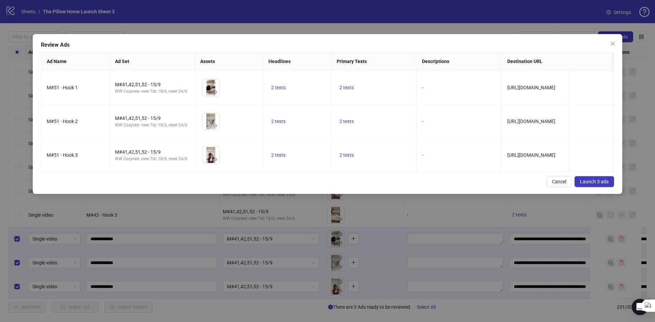
click at [581, 184] on span "Launch 3 ads" at bounding box center [594, 181] width 29 height 5
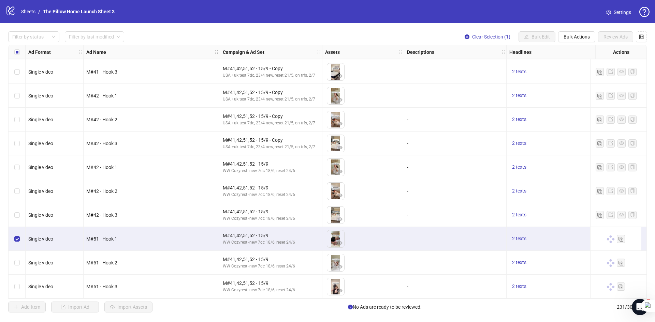
click at [13, 256] on div "Select row 230" at bounding box center [17, 263] width 17 height 24
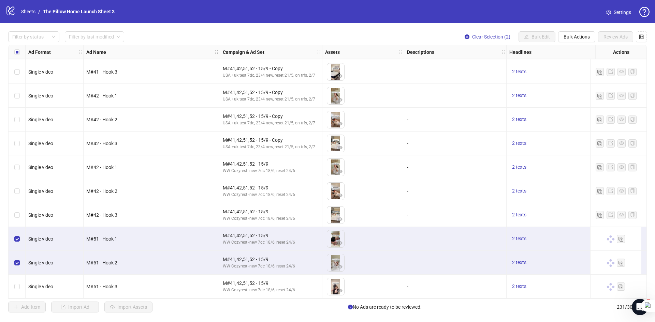
click at [11, 285] on div "Select row 231" at bounding box center [17, 287] width 17 height 24
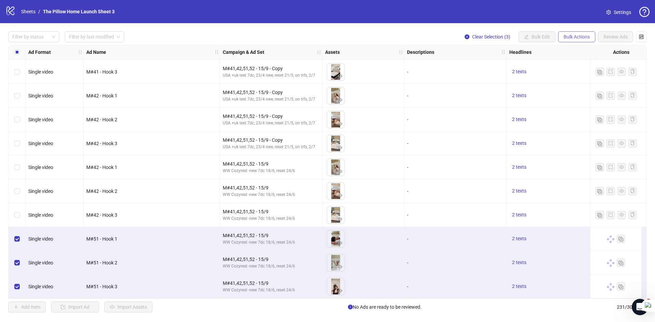
click at [571, 34] on span "Bulk Actions" at bounding box center [577, 36] width 26 height 5
click at [571, 72] on span "Duplicate with assets" at bounding box center [586, 73] width 47 height 8
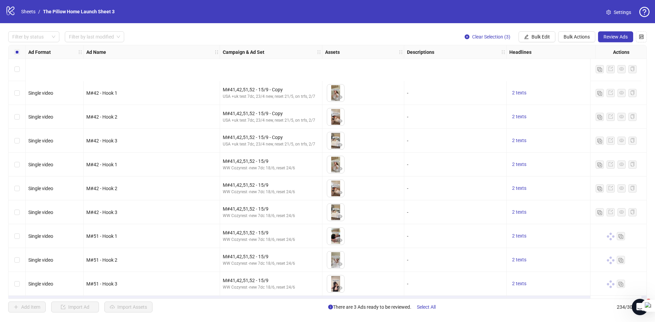
scroll to position [5352, 0]
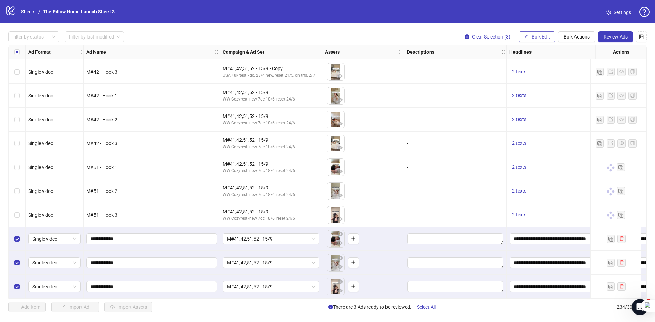
click at [543, 39] on span "Bulk Edit" at bounding box center [541, 36] width 18 height 5
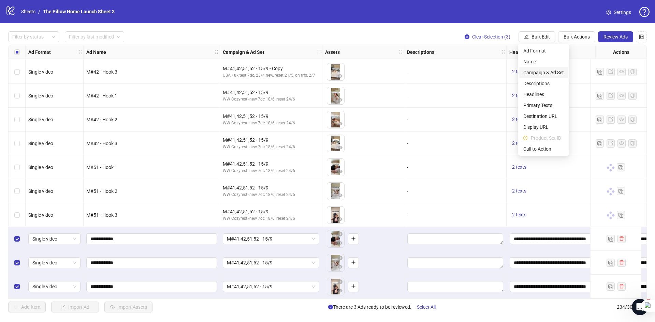
click at [528, 70] on span "Campaign & Ad Set" at bounding box center [543, 73] width 41 height 8
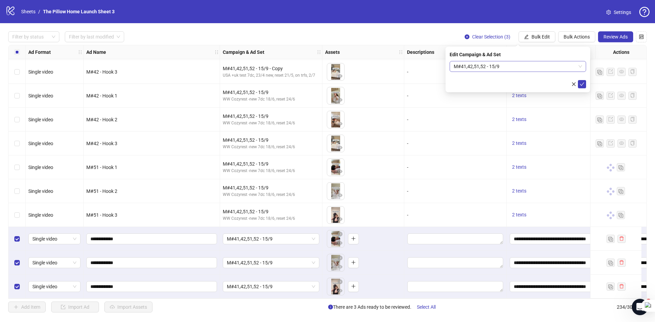
click at [477, 66] on span "M#41,42,51,52 - 15/9" at bounding box center [518, 66] width 128 height 10
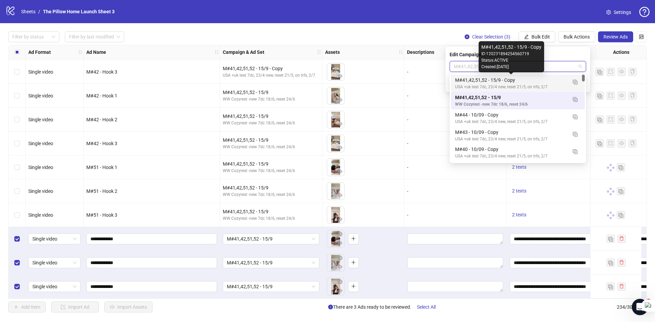
click at [480, 82] on div "M#41,42,51,52 - 15/9 - Copy" at bounding box center [511, 80] width 112 height 8
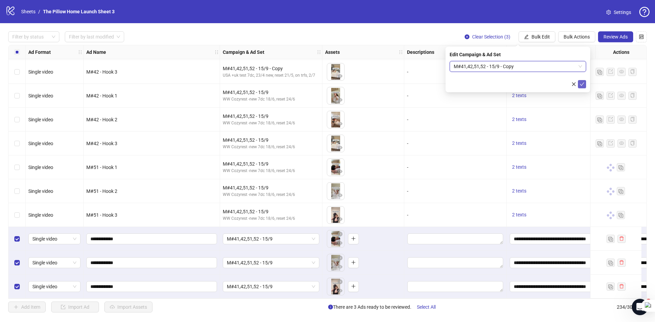
click at [581, 83] on icon "check" at bounding box center [582, 84] width 5 height 5
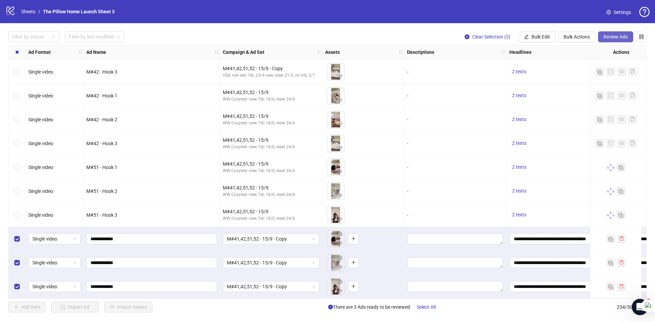
click at [606, 38] on span "Review Ads" at bounding box center [616, 36] width 24 height 5
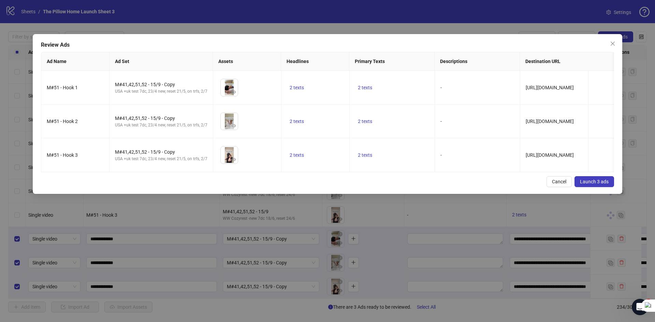
click at [585, 185] on span "Launch 3 ads" at bounding box center [594, 181] width 29 height 5
